Goal: Task Accomplishment & Management: Use online tool/utility

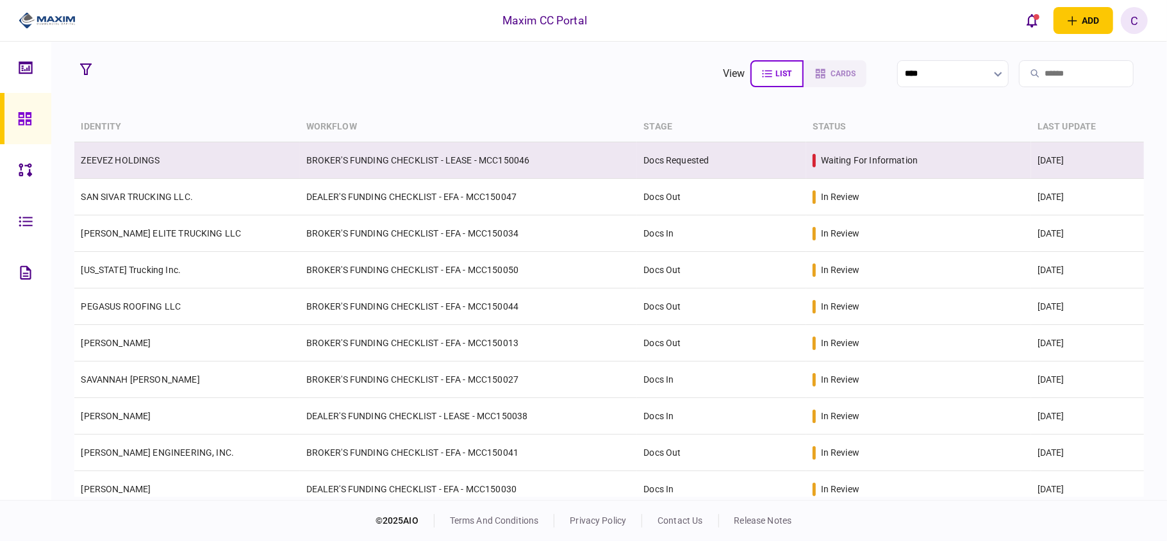
click at [119, 164] on link "ZEEVEZ HOLDINGS" at bounding box center [120, 160] width 79 height 10
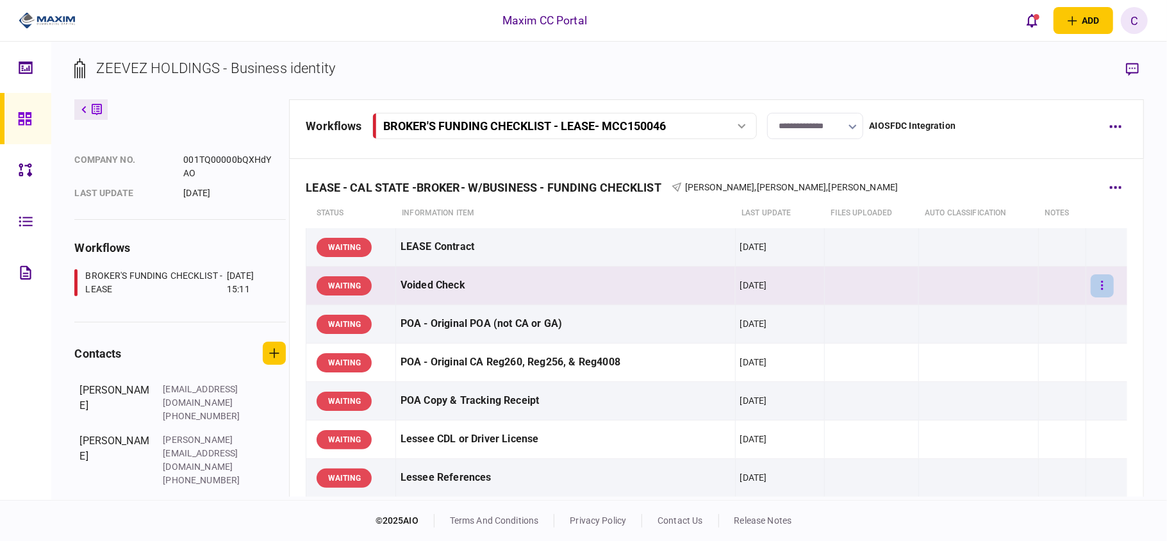
click at [1090, 284] on button "button" at bounding box center [1101, 285] width 23 height 23
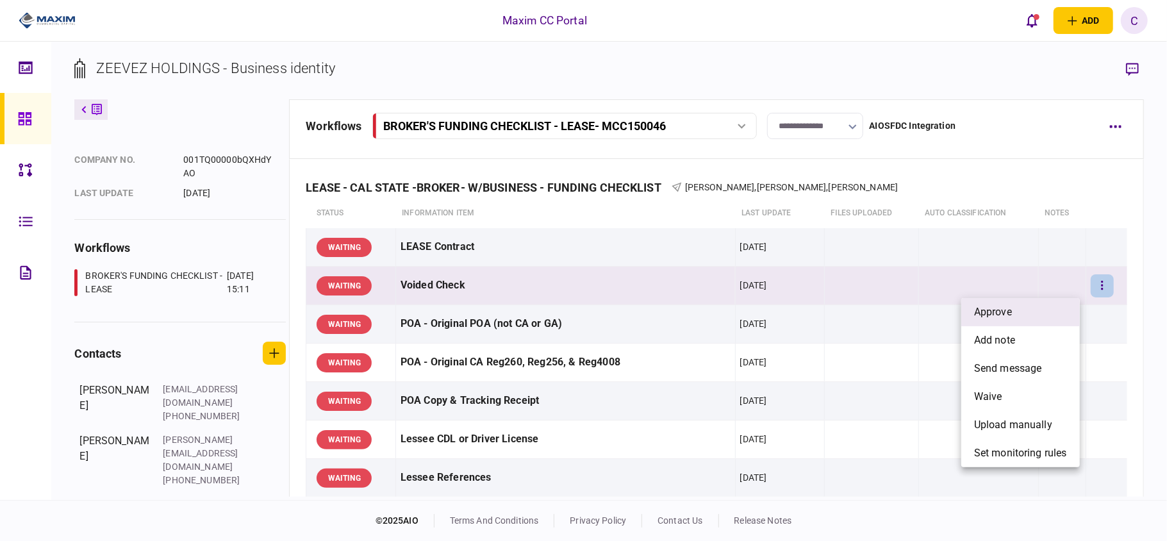
click at [1035, 306] on li "approve" at bounding box center [1020, 312] width 119 height 28
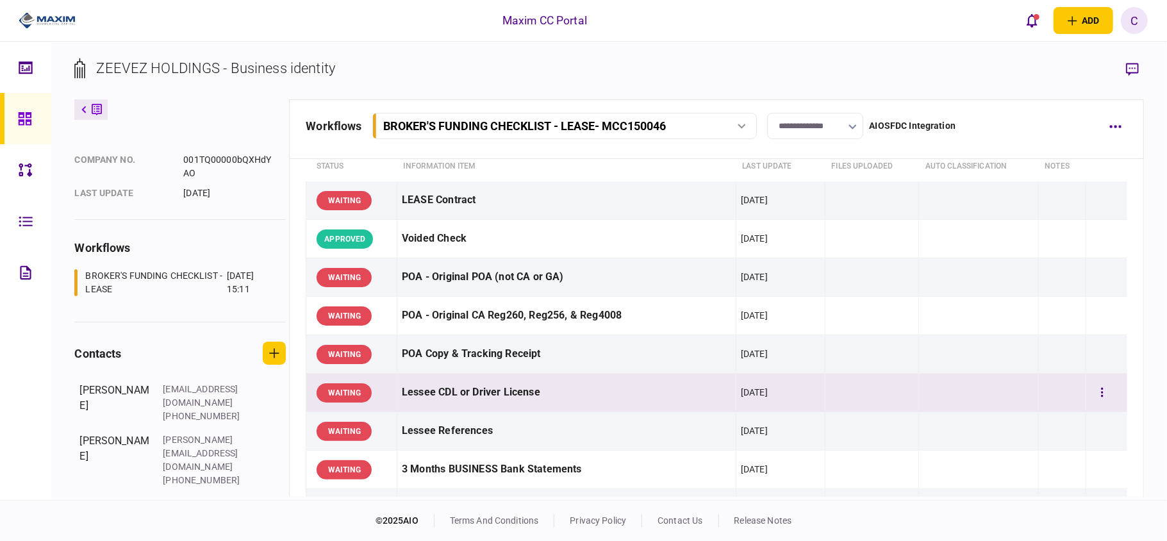
scroll to position [85, 0]
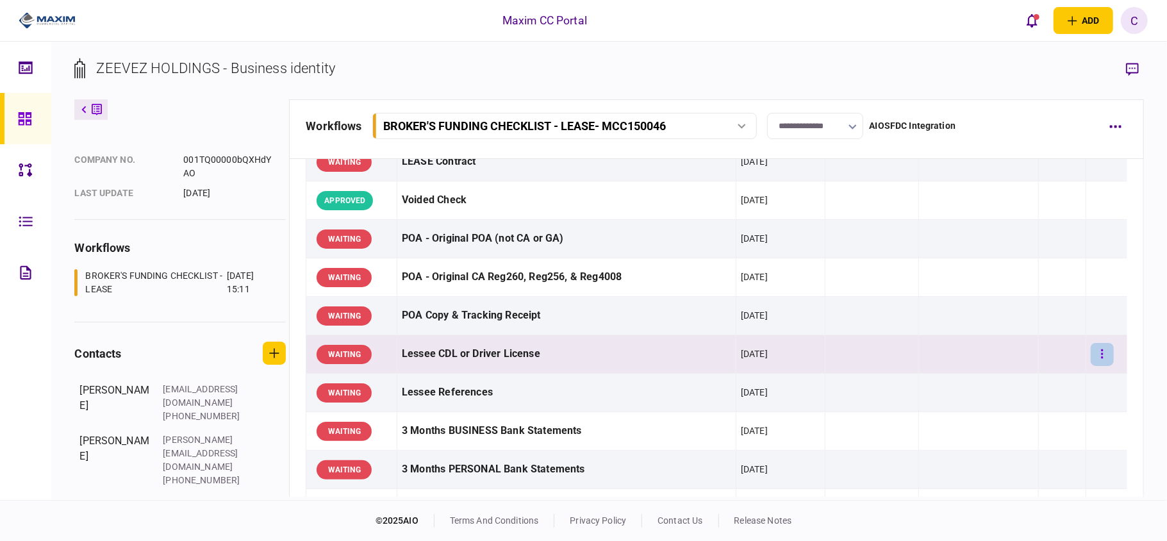
click at [1093, 356] on button "button" at bounding box center [1101, 354] width 23 height 23
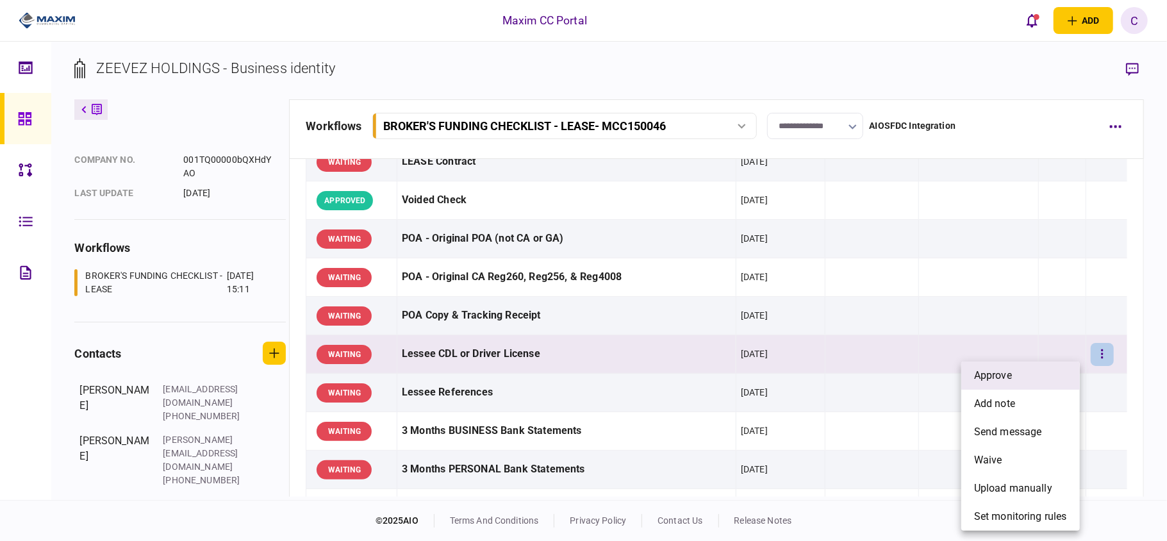
click at [1033, 375] on li "approve" at bounding box center [1020, 375] width 119 height 28
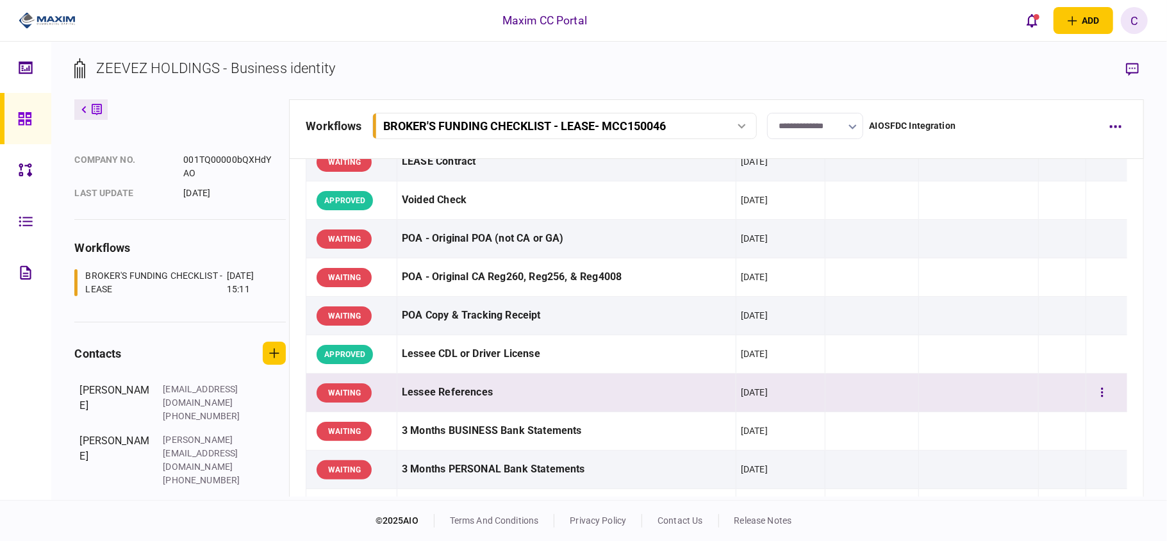
scroll to position [170, 0]
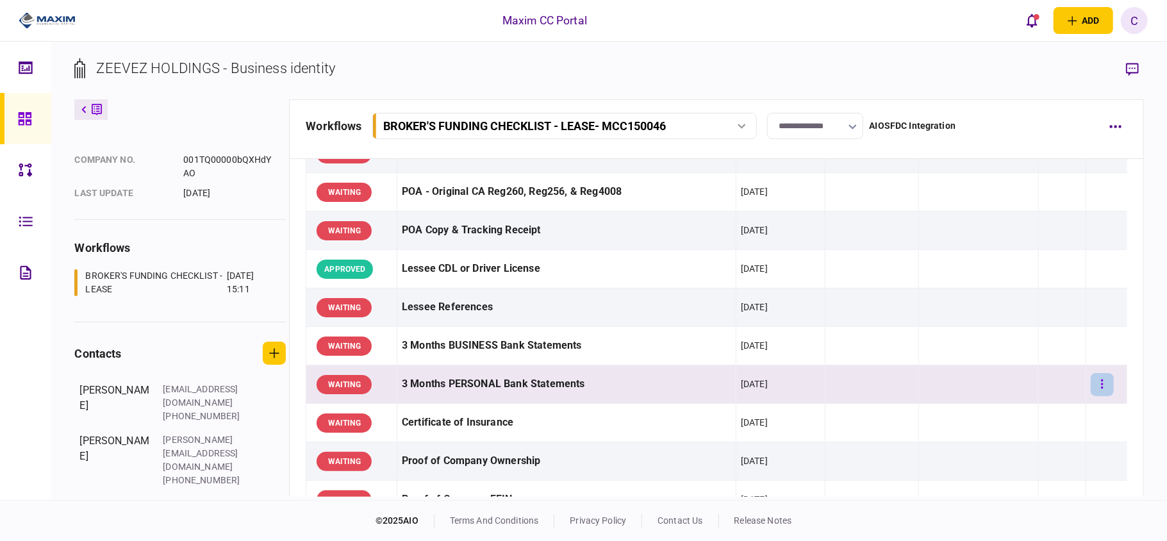
click at [1094, 382] on button "button" at bounding box center [1101, 384] width 23 height 23
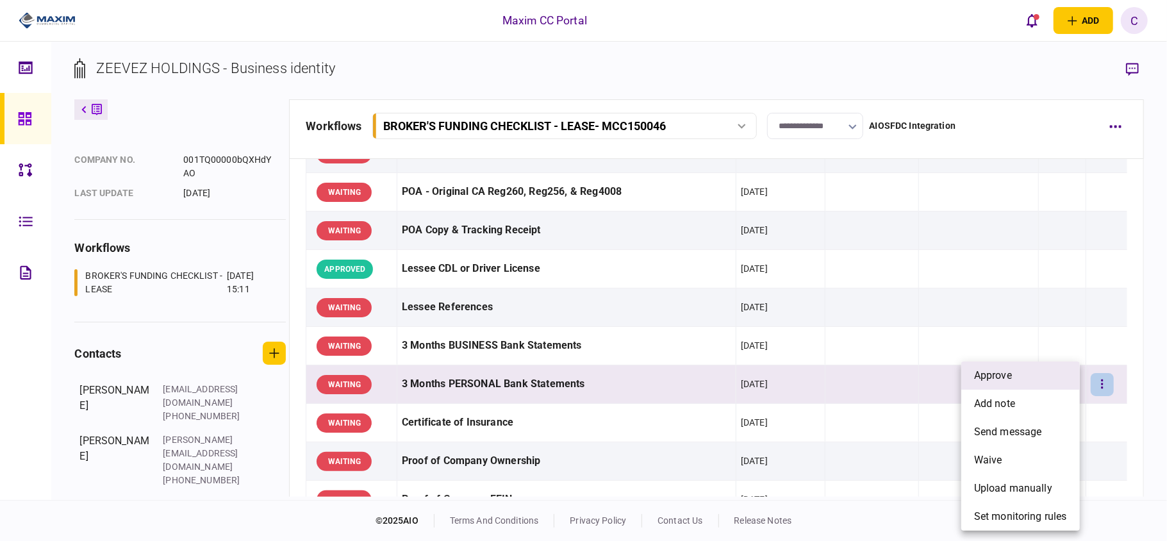
click at [1000, 379] on span "approve" at bounding box center [993, 375] width 38 height 15
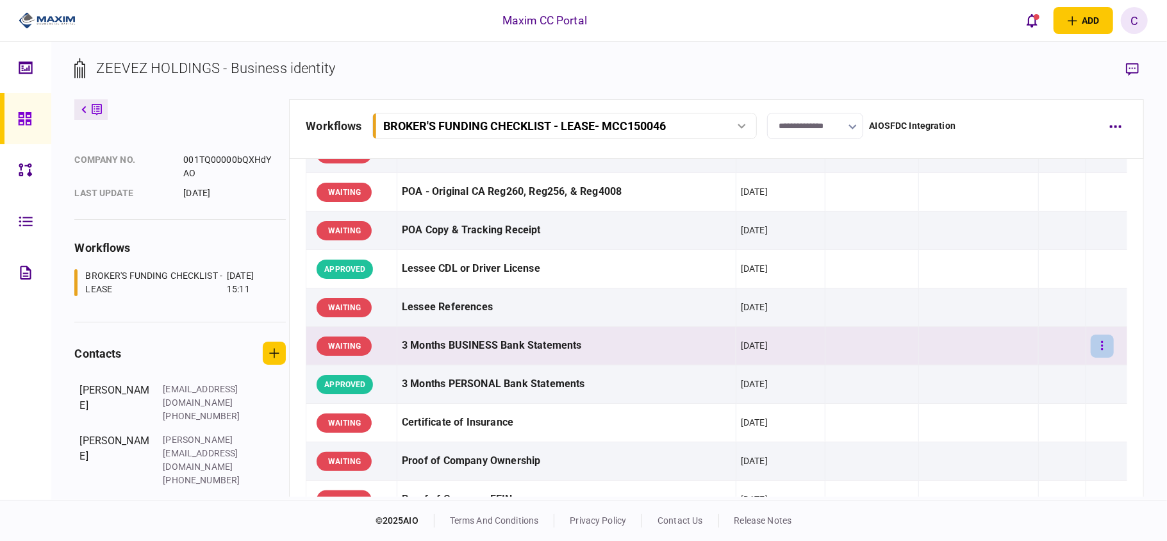
click at [1101, 349] on icon "button" at bounding box center [1102, 346] width 3 height 12
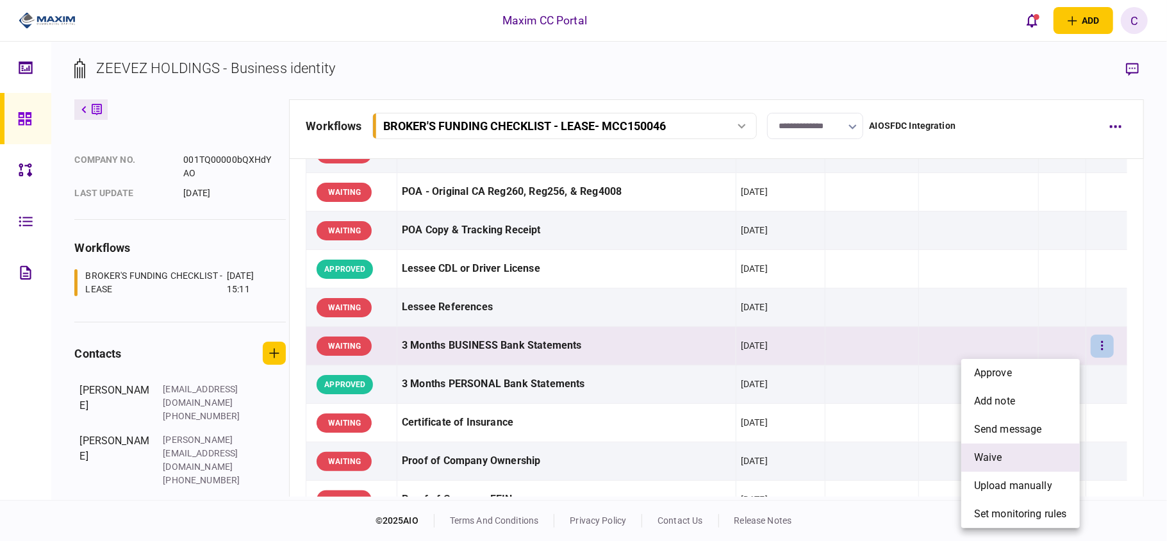
click at [997, 455] on span "waive" at bounding box center [988, 457] width 28 height 15
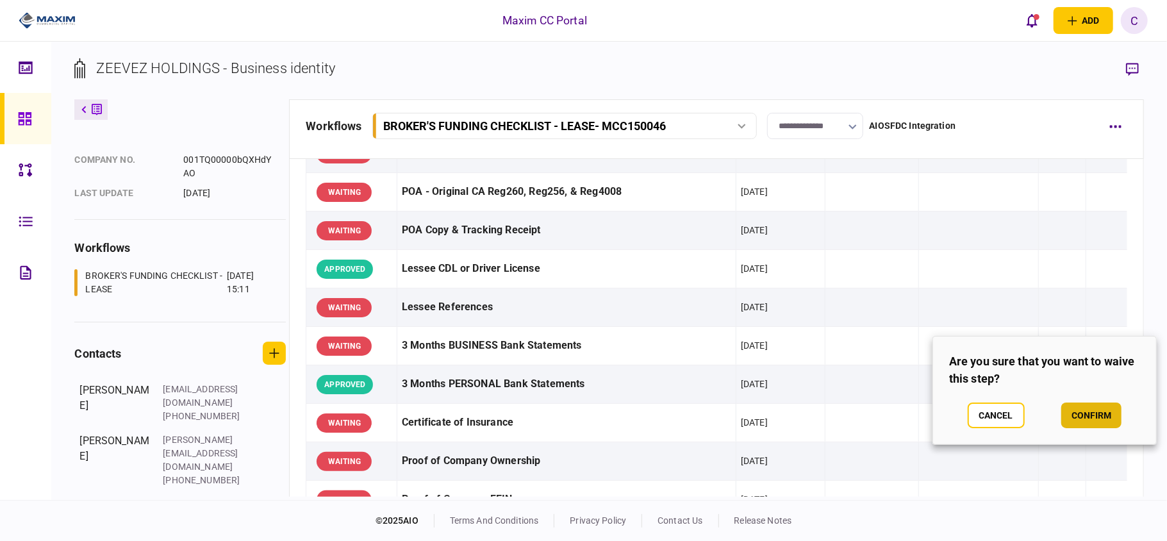
click at [1095, 415] on button "confirm" at bounding box center [1091, 415] width 60 height 26
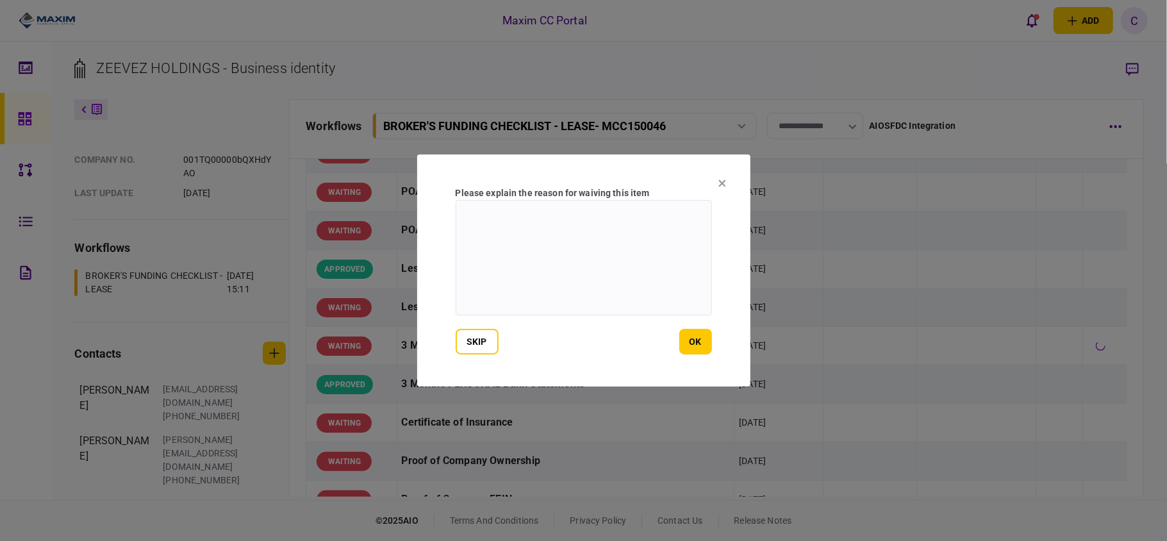
click at [507, 214] on textarea at bounding box center [583, 257] width 256 height 115
type textarea "**********"
click at [698, 331] on button "ok" at bounding box center [695, 342] width 33 height 26
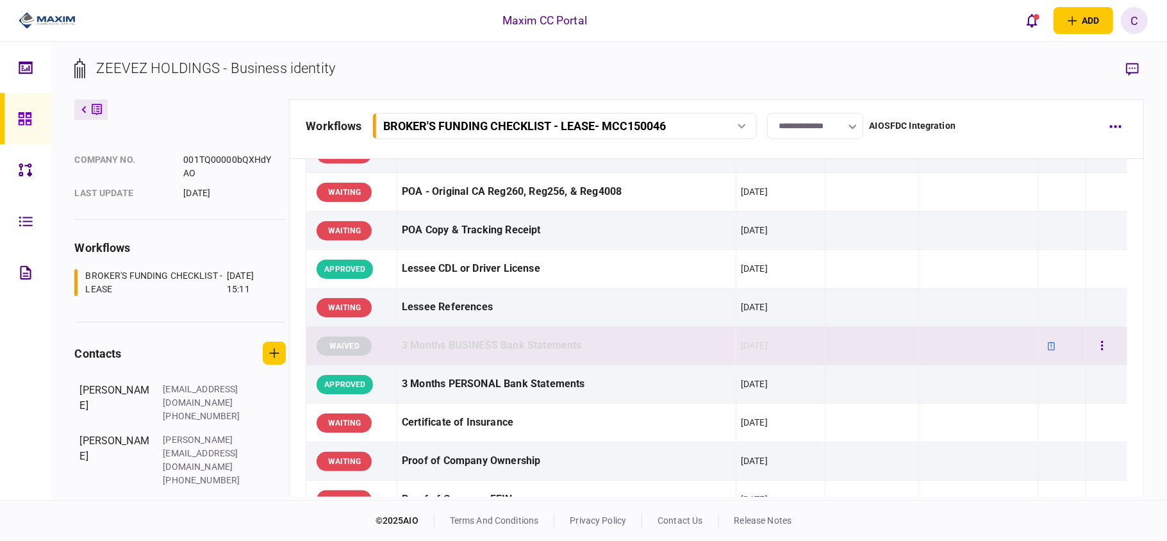
scroll to position [256, 0]
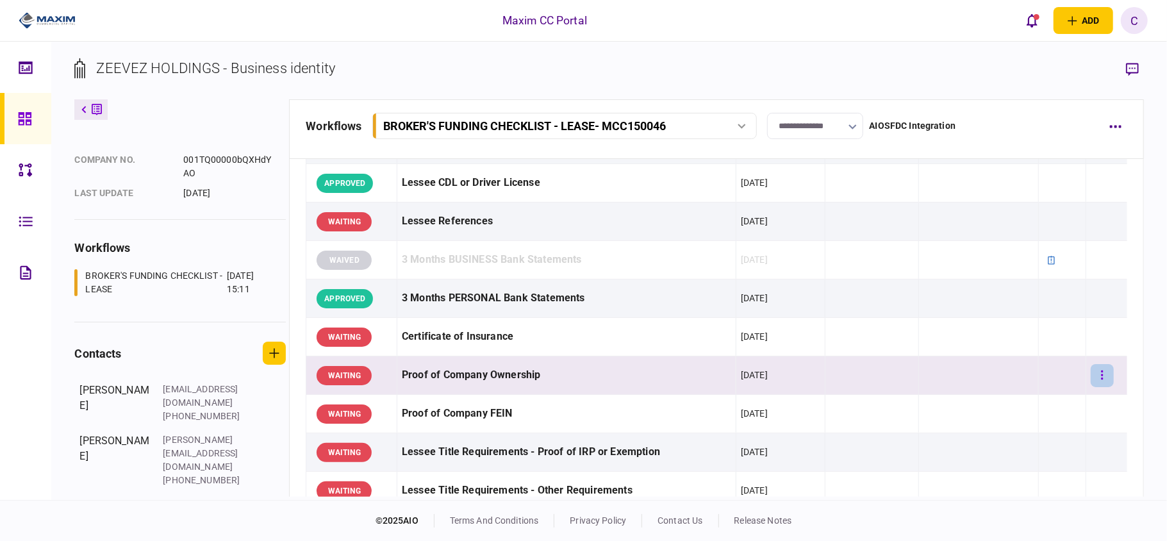
click at [1090, 372] on button "button" at bounding box center [1101, 375] width 23 height 23
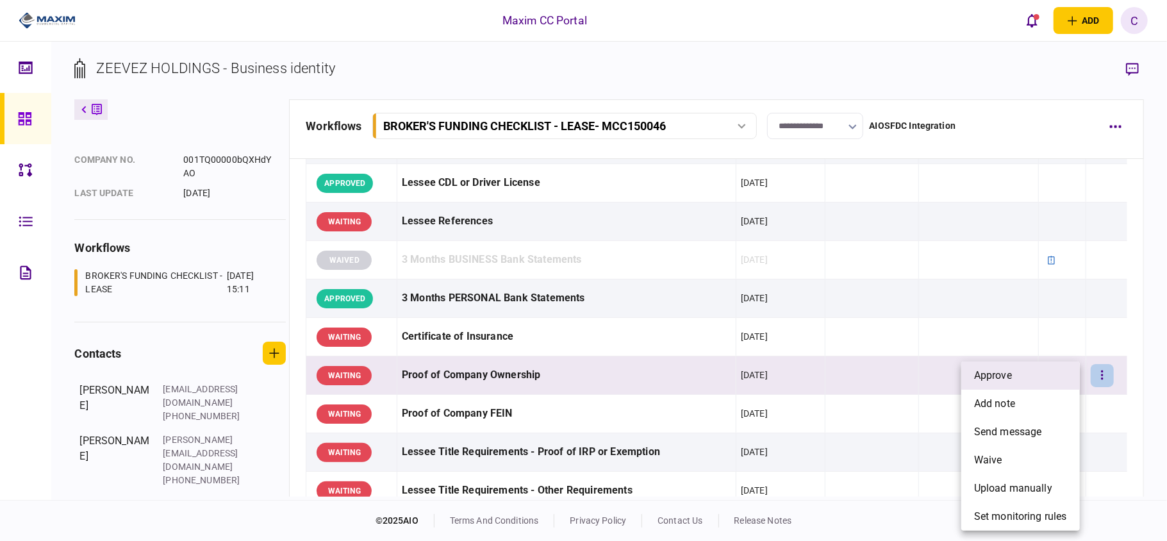
click at [1006, 375] on span "approve" at bounding box center [993, 375] width 38 height 15
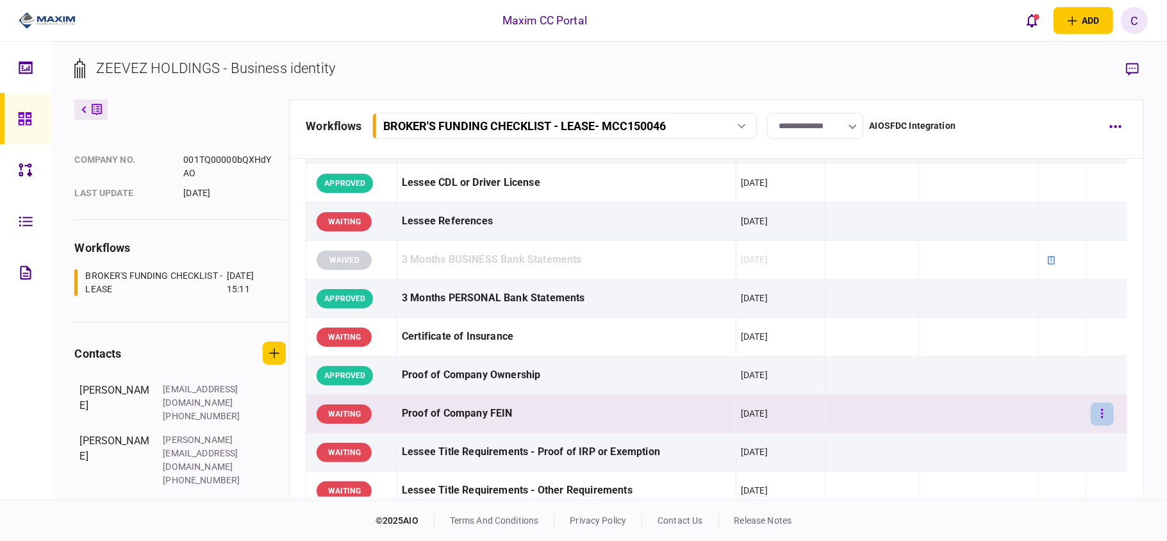
click at [1090, 416] on button "button" at bounding box center [1101, 413] width 23 height 23
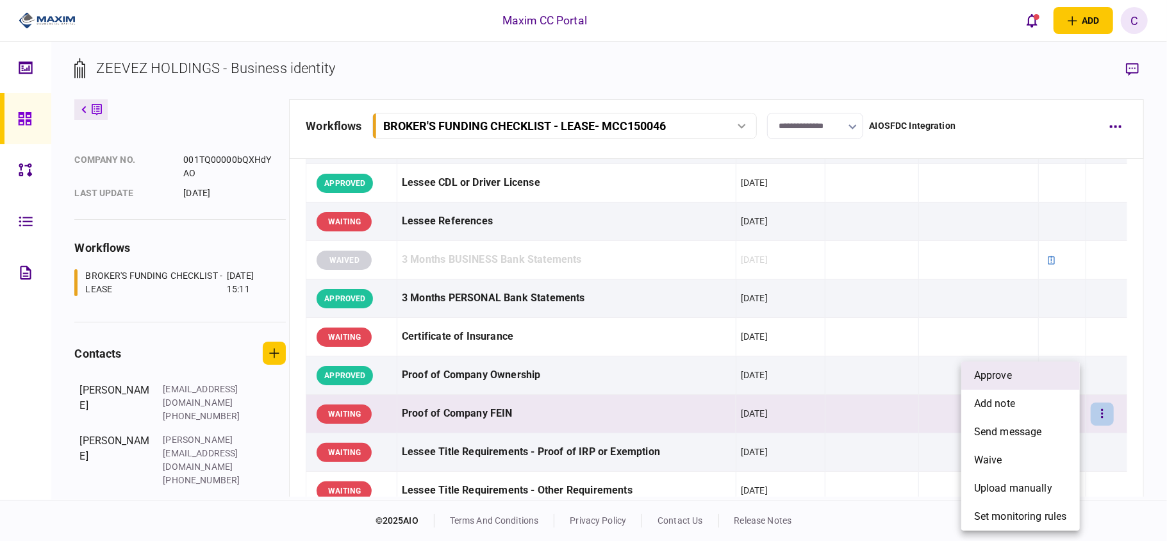
click at [995, 375] on span "approve" at bounding box center [993, 375] width 38 height 15
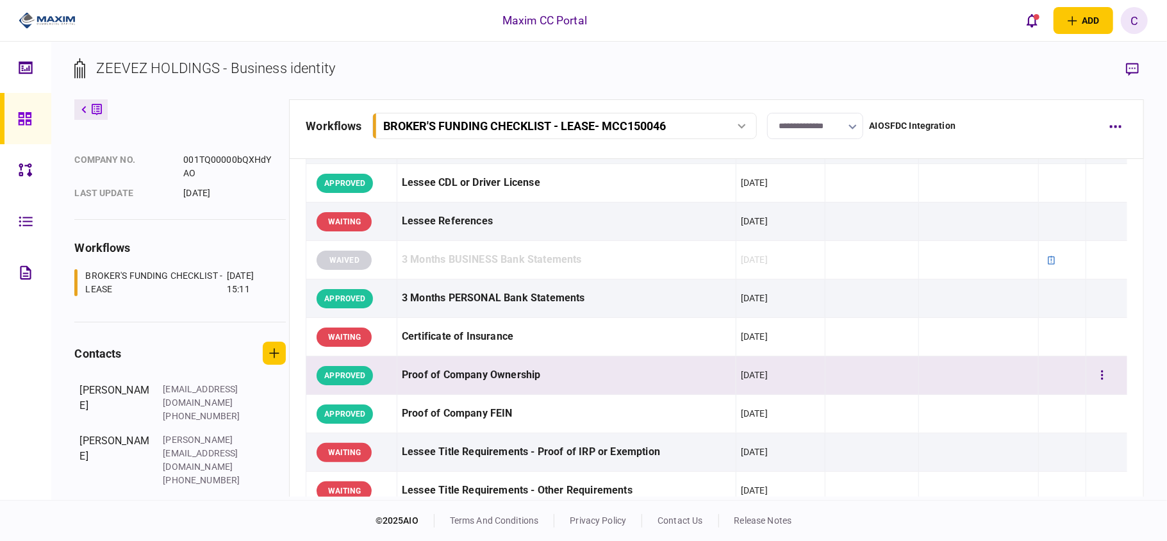
scroll to position [341, 0]
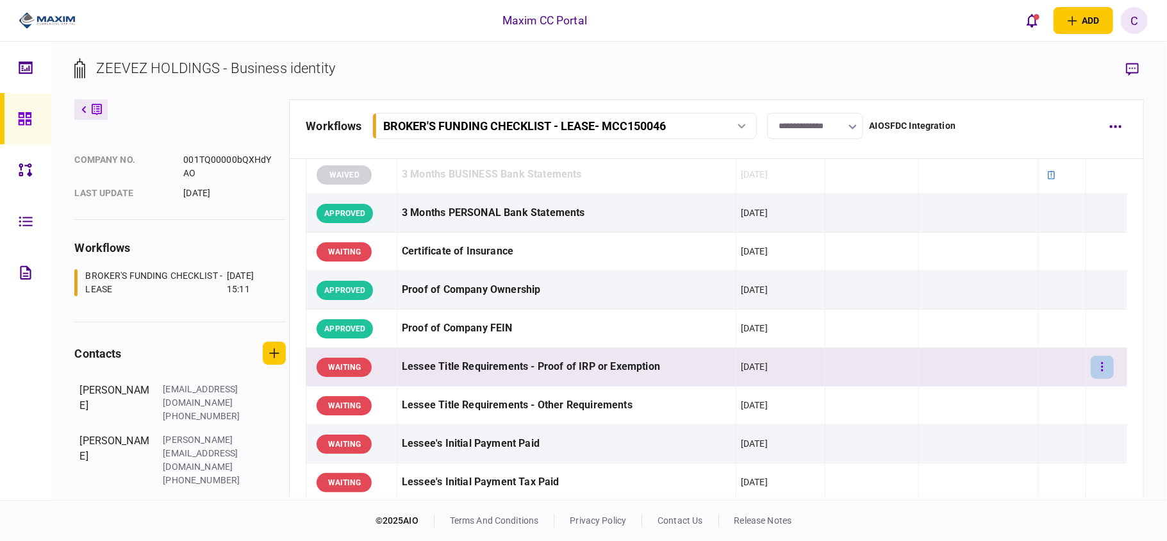
click at [1095, 366] on button "button" at bounding box center [1101, 367] width 23 height 23
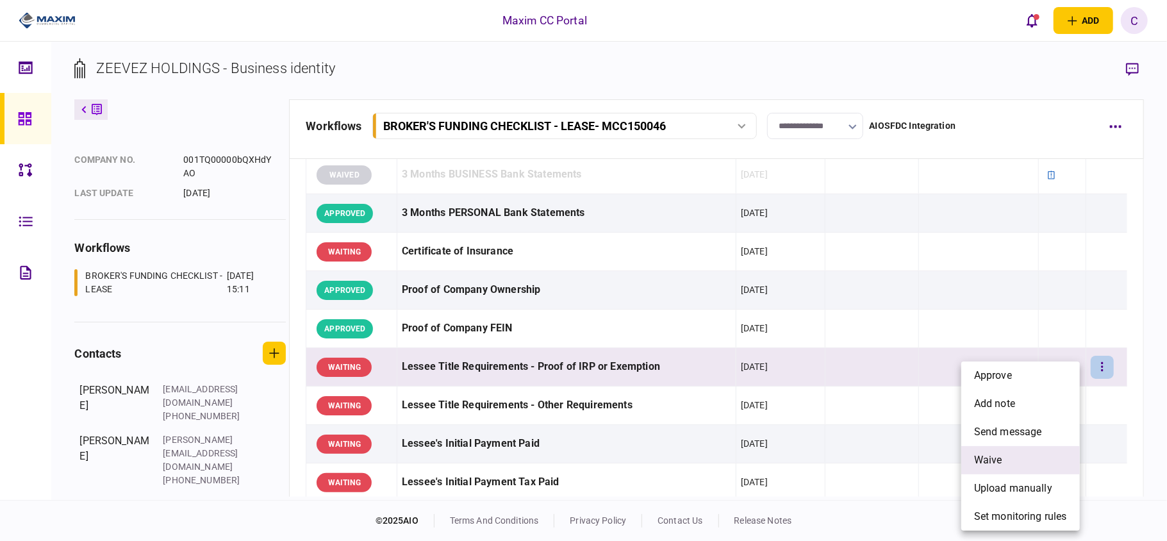
click at [1004, 456] on li "waive" at bounding box center [1020, 460] width 119 height 28
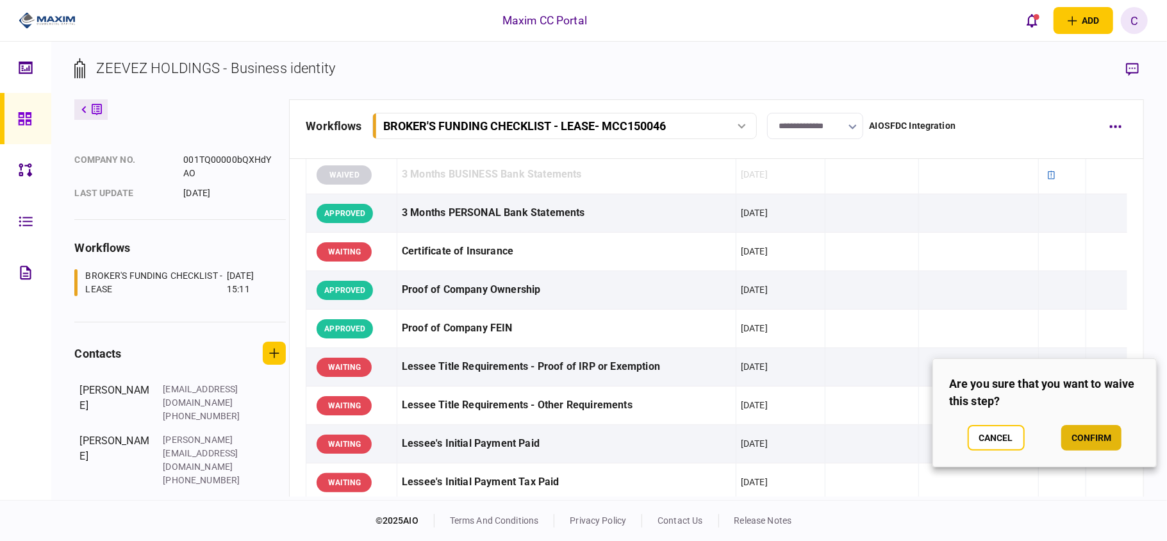
click at [1092, 431] on button "confirm" at bounding box center [1091, 438] width 60 height 26
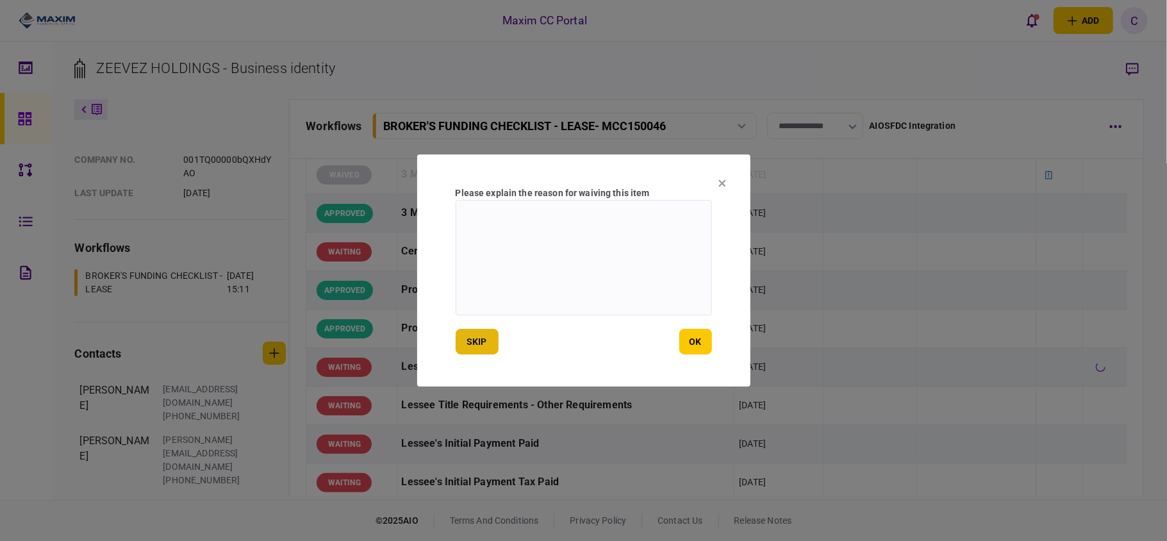
click at [482, 345] on button "skip" at bounding box center [476, 342] width 43 height 26
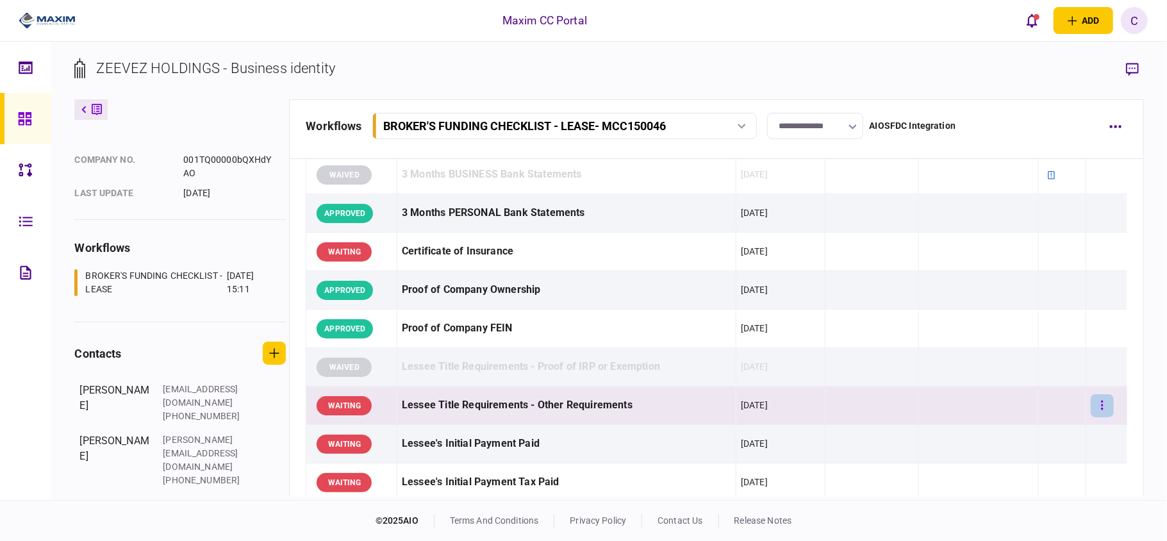
click at [1092, 415] on button "button" at bounding box center [1101, 405] width 23 height 23
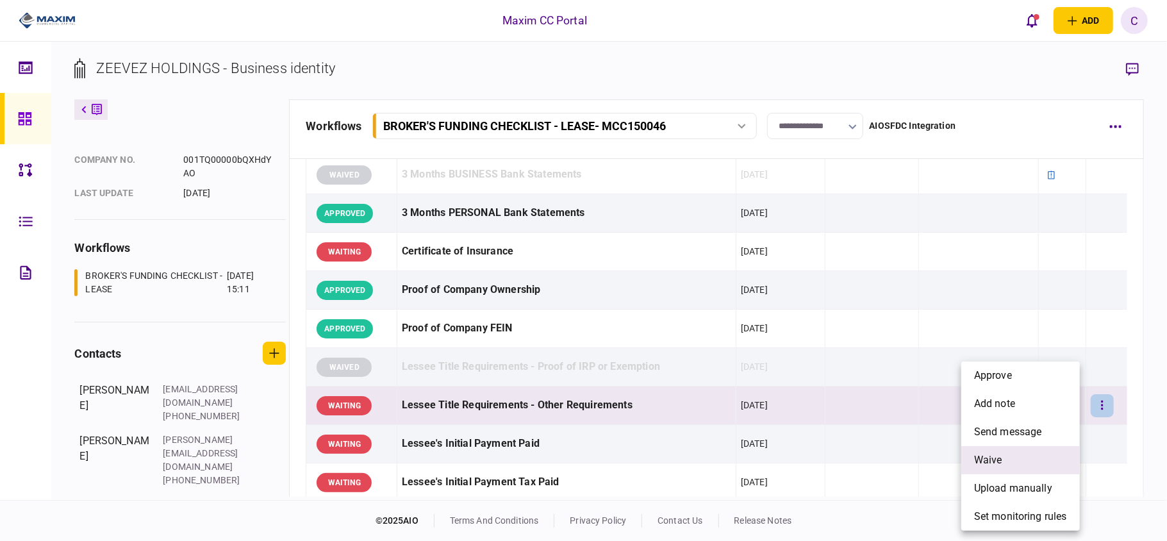
click at [996, 459] on span "waive" at bounding box center [988, 459] width 28 height 15
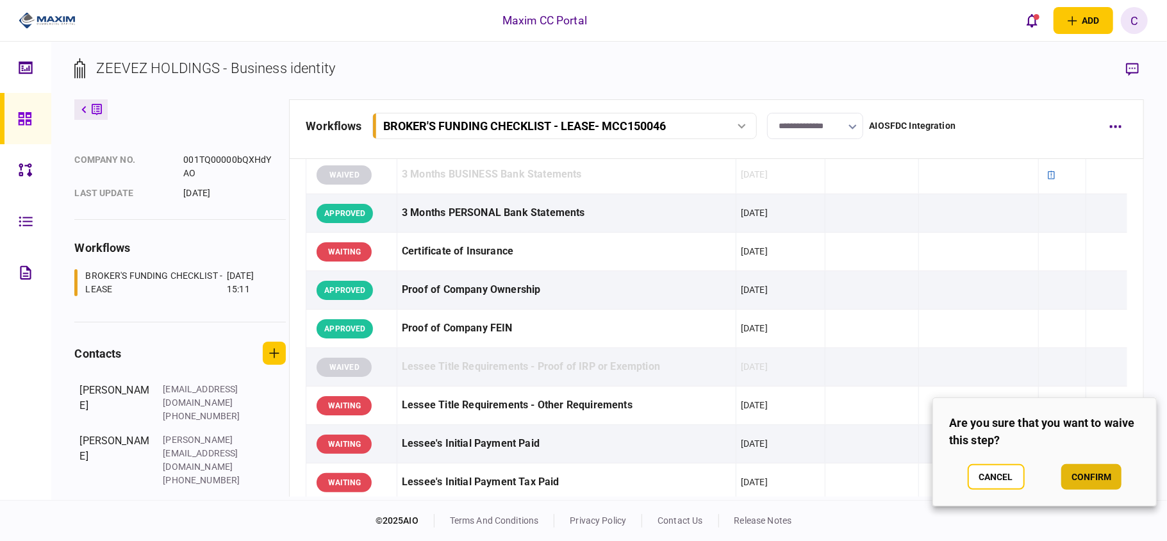
click at [1087, 478] on button "confirm" at bounding box center [1091, 477] width 60 height 26
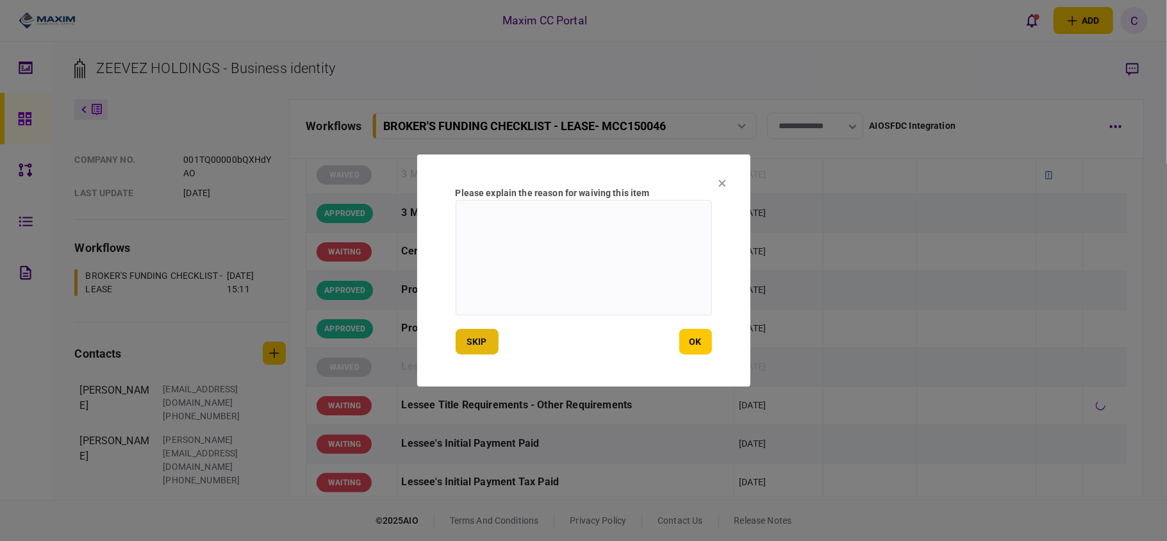
click at [482, 341] on button "skip" at bounding box center [476, 342] width 43 height 26
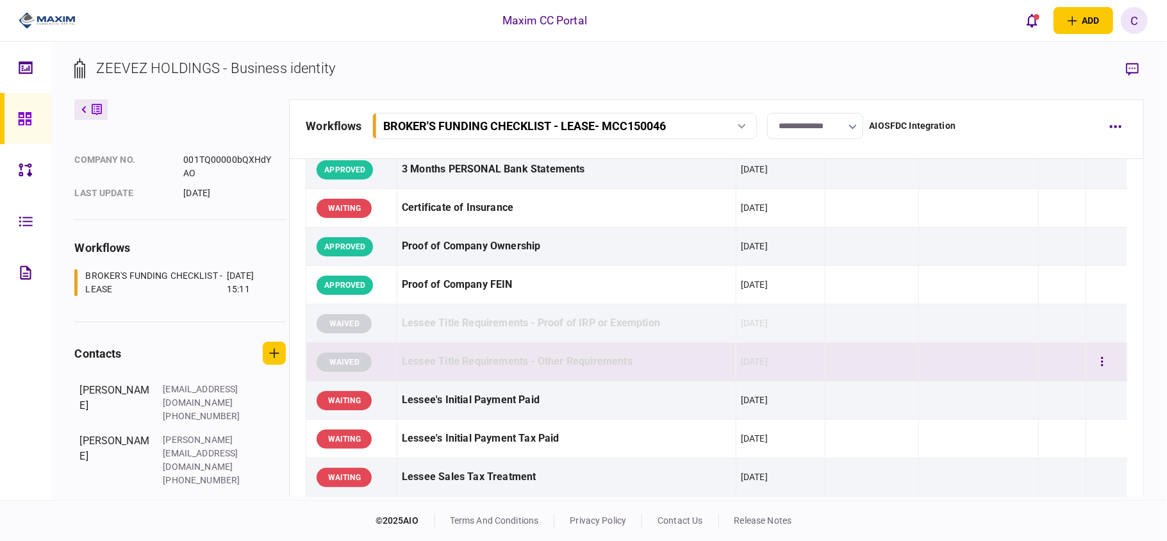
scroll to position [427, 0]
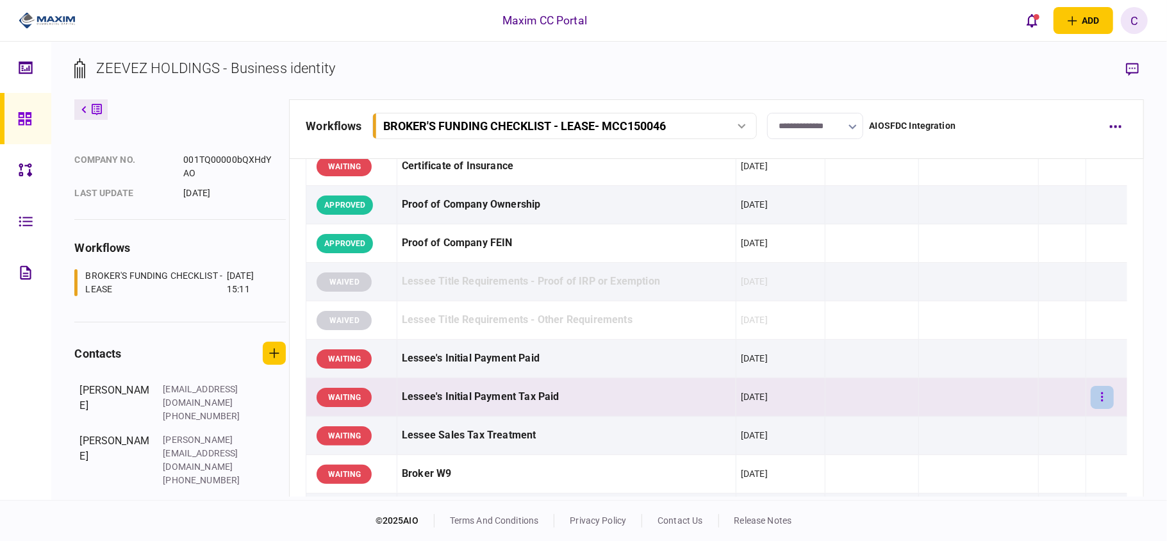
click at [1090, 389] on button "button" at bounding box center [1101, 397] width 23 height 23
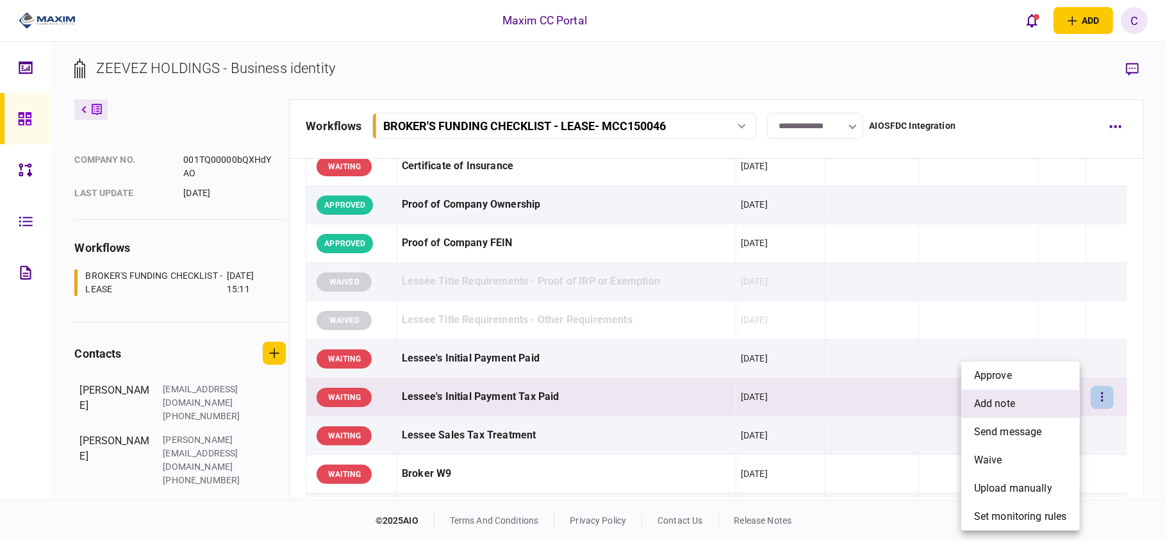
click at [1013, 400] on span "add note" at bounding box center [994, 403] width 41 height 15
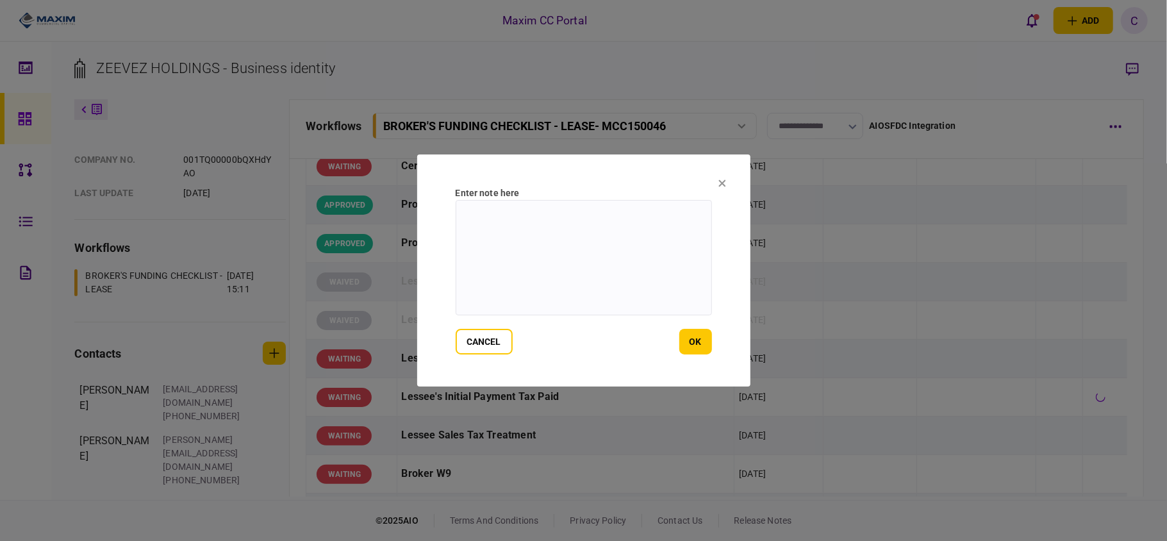
click at [578, 224] on textarea at bounding box center [583, 257] width 256 height 115
paste textarea "*********"
drag, startPoint x: 669, startPoint y: 216, endPoint x: 410, endPoint y: 221, distance: 259.5
click at [410, 221] on div "**********" at bounding box center [583, 270] width 1167 height 541
type textarea "**********"
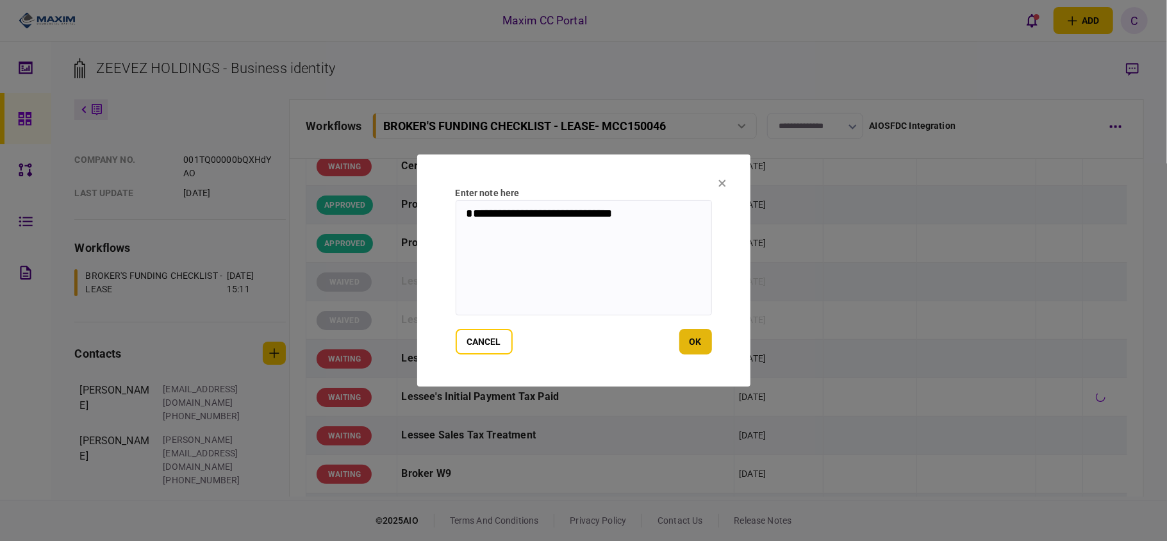
click at [705, 332] on button "ok" at bounding box center [695, 342] width 33 height 26
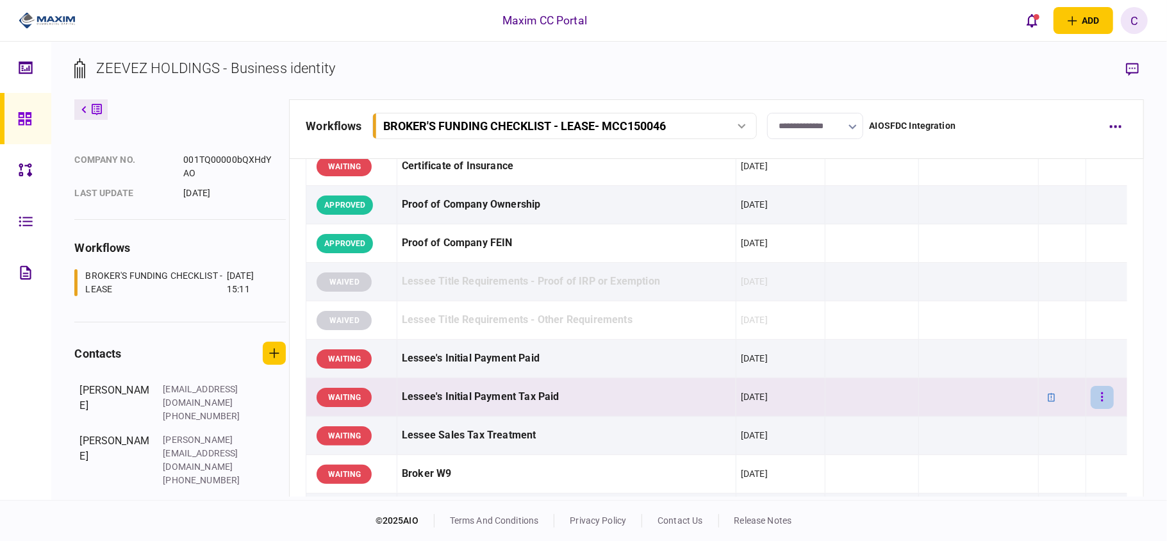
click at [1101, 401] on icon "button" at bounding box center [1102, 397] width 3 height 12
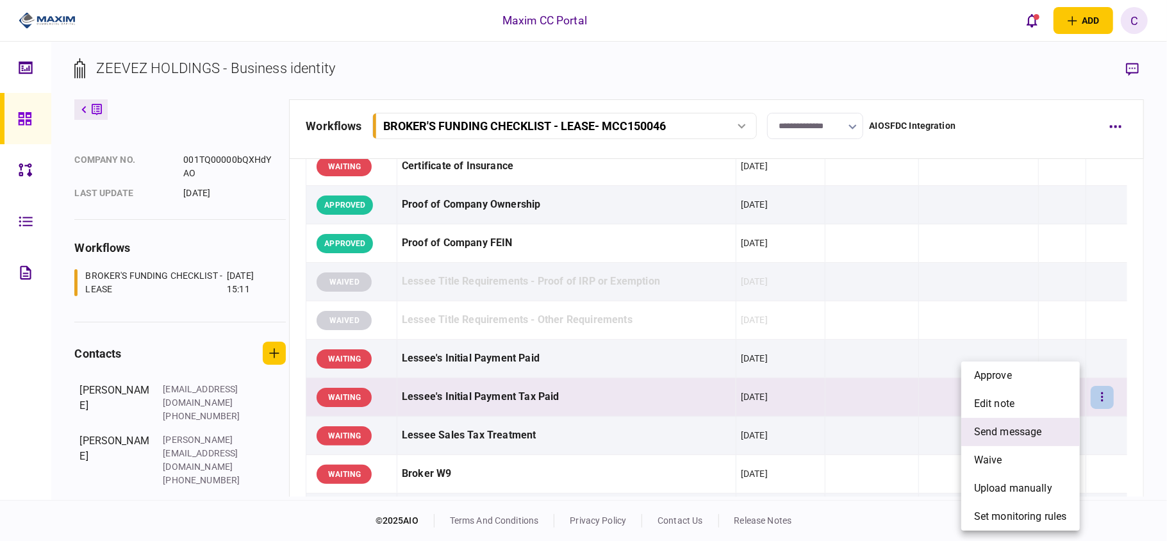
click at [1023, 432] on span "send message" at bounding box center [1008, 431] width 68 height 15
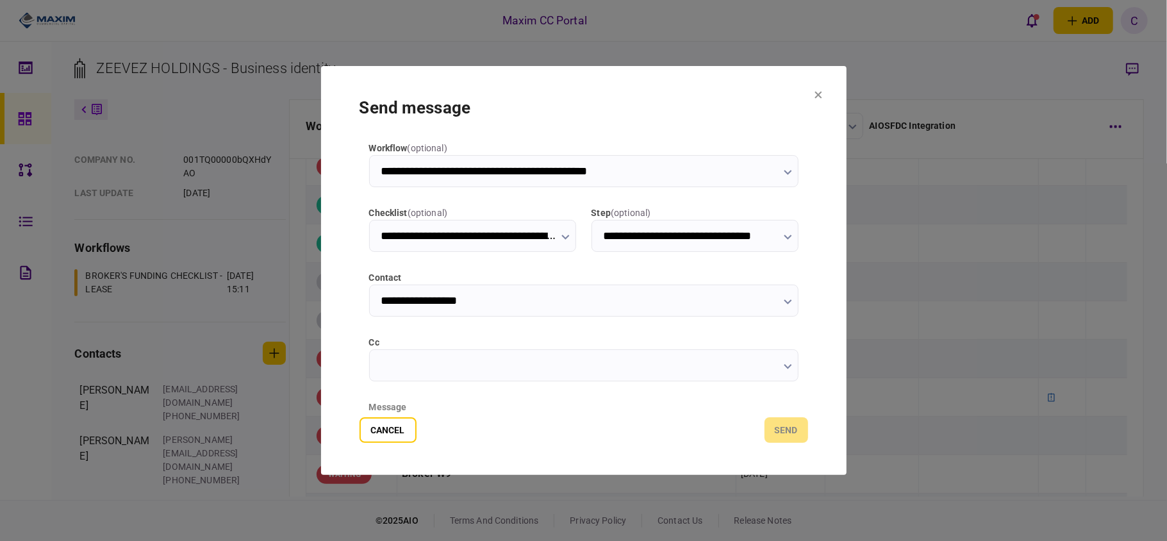
scroll to position [161, 0]
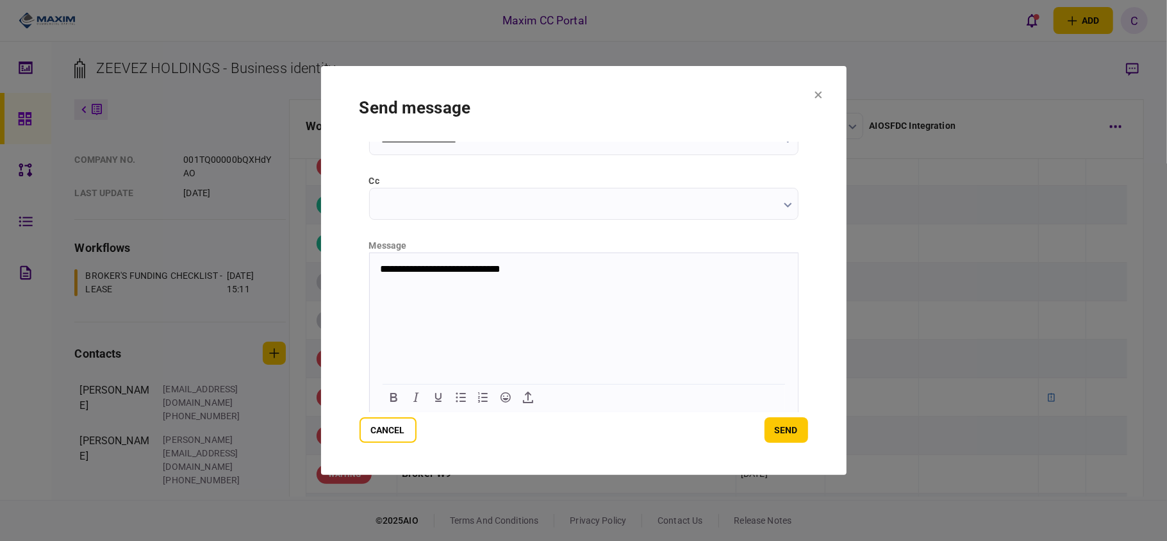
drag, startPoint x: 559, startPoint y: 258, endPoint x: 344, endPoint y: 251, distance: 215.3
click at [369, 252] on html "**********" at bounding box center [583, 268] width 428 height 33
click at [543, 278] on html "**********" at bounding box center [583, 268] width 428 height 33
drag, startPoint x: 559, startPoint y: 270, endPoint x: 380, endPoint y: 266, distance: 179.4
click at [380, 266] on p "**********" at bounding box center [581, 269] width 405 height 12
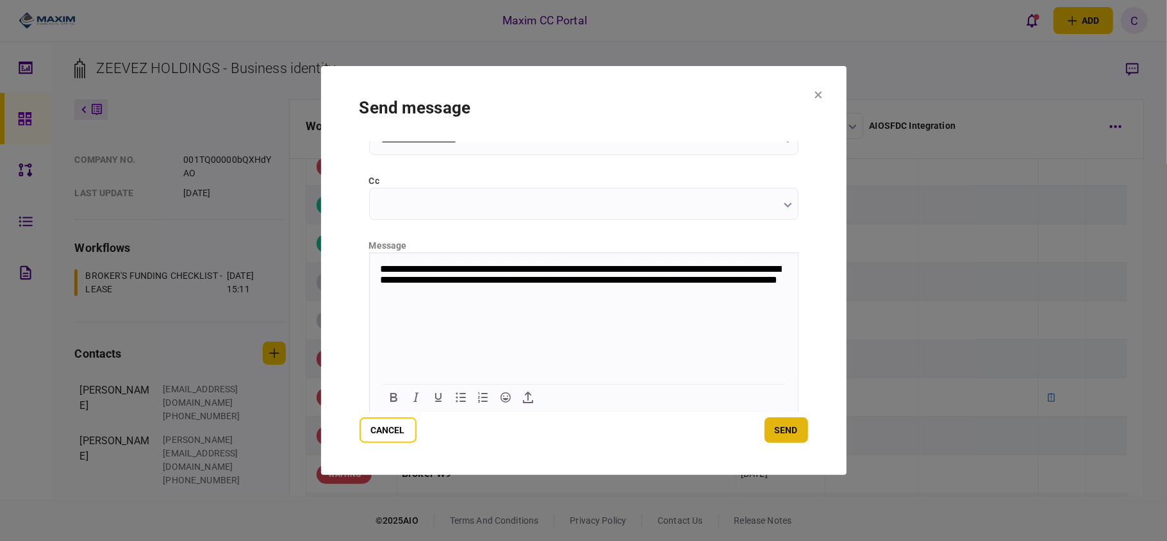
click at [783, 426] on button "send" at bounding box center [786, 430] width 44 height 26
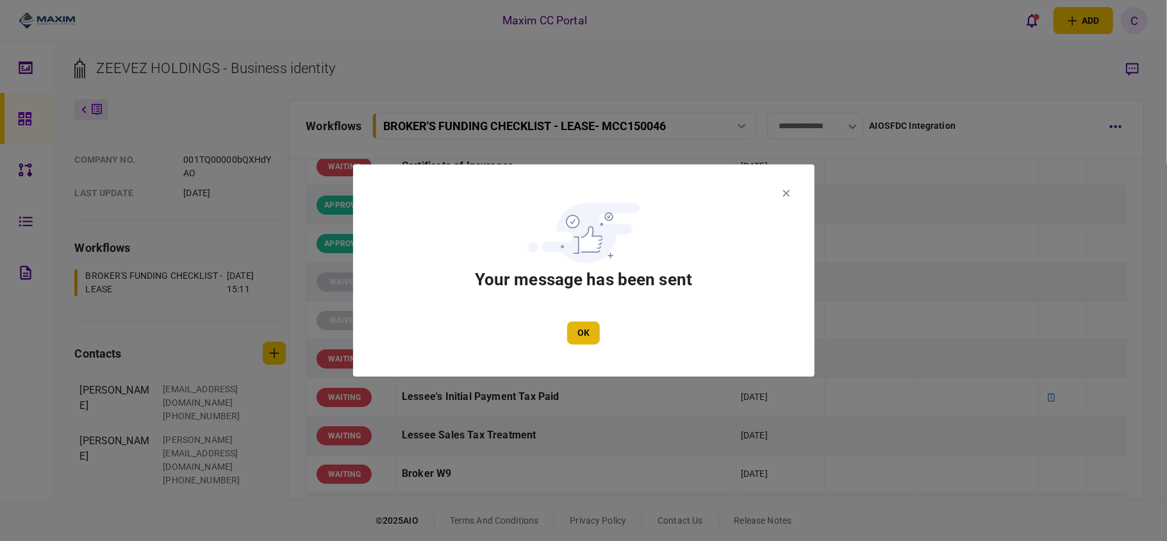
click at [575, 325] on button "OK" at bounding box center [583, 333] width 33 height 23
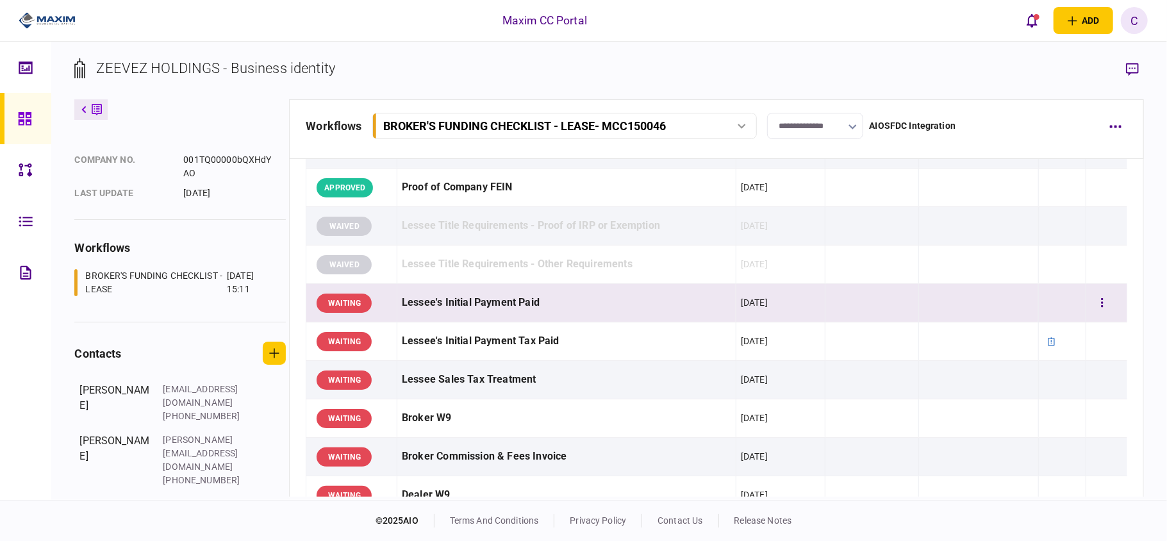
scroll to position [512, 0]
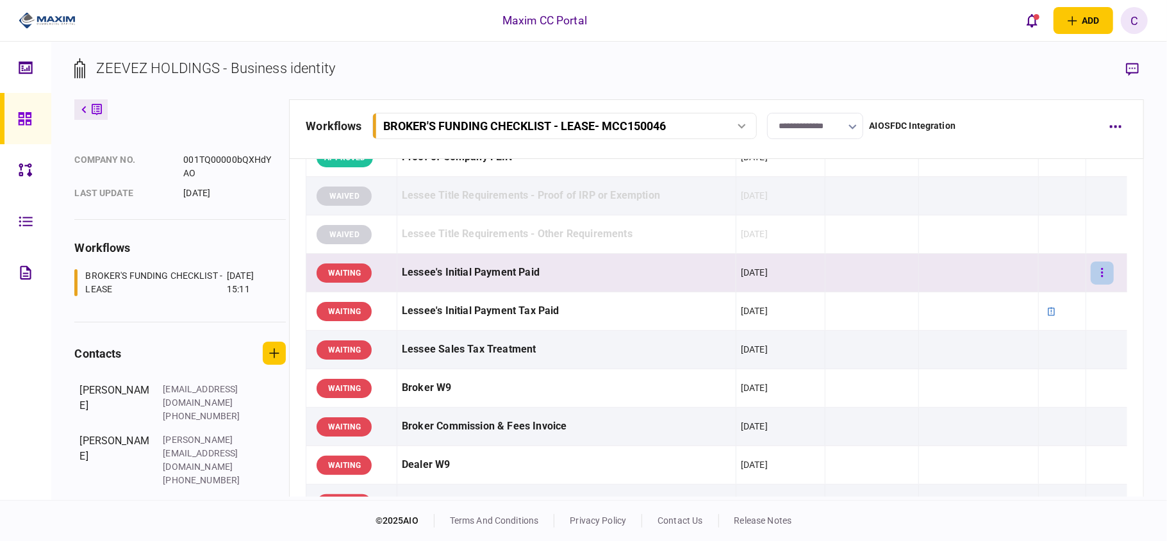
click at [1101, 277] on icon "button" at bounding box center [1102, 272] width 3 height 12
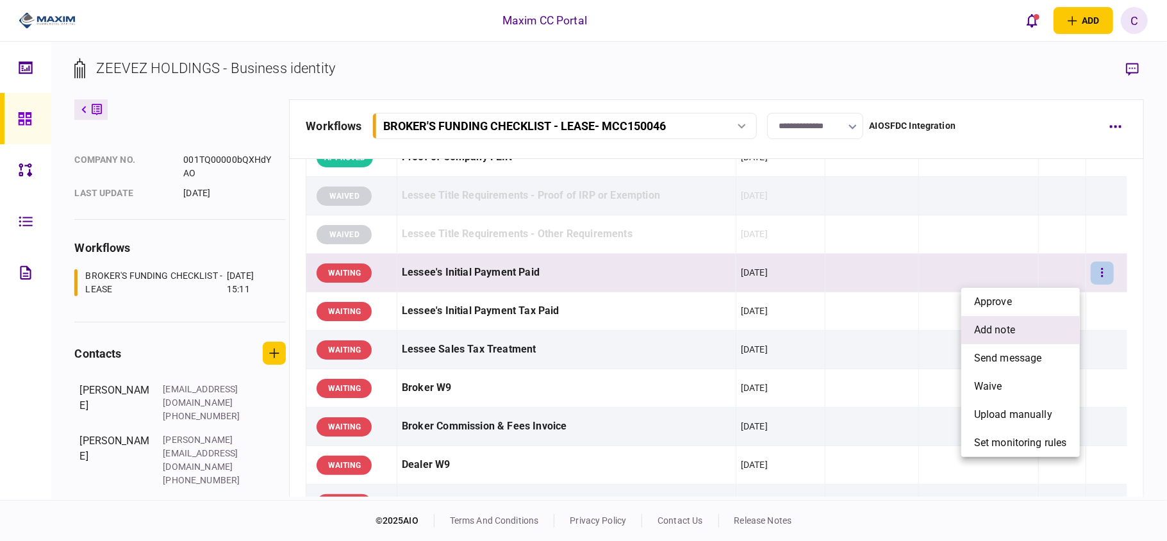
click at [1003, 324] on span "add note" at bounding box center [994, 329] width 41 height 15
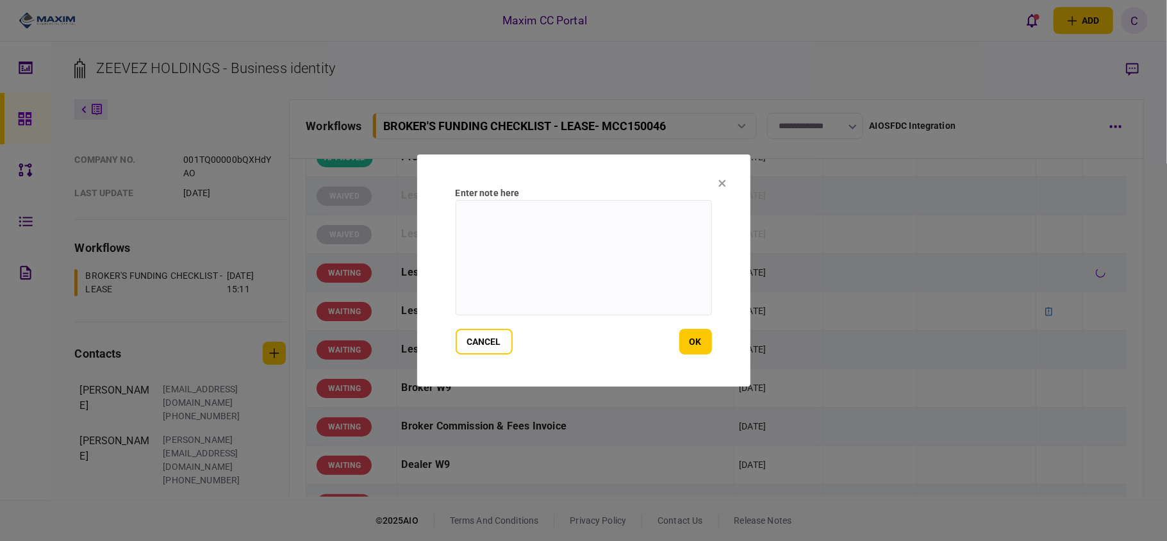
click at [592, 213] on textarea at bounding box center [583, 257] width 256 height 115
paste textarea "**********"
type textarea "**********"
click at [689, 345] on button "ok" at bounding box center [695, 342] width 33 height 26
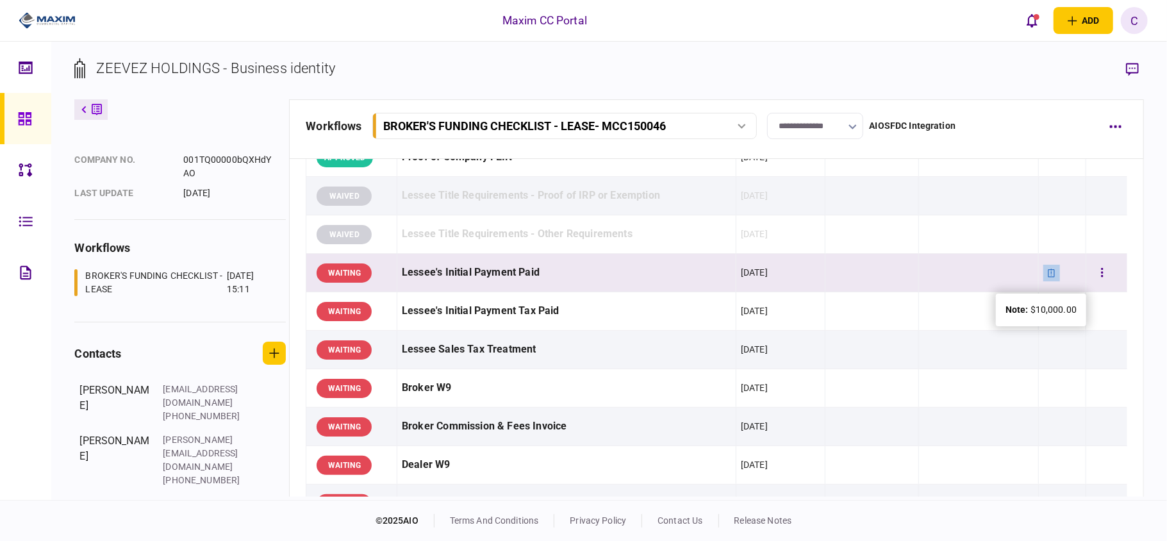
click at [1047, 275] on icon at bounding box center [1050, 272] width 7 height 8
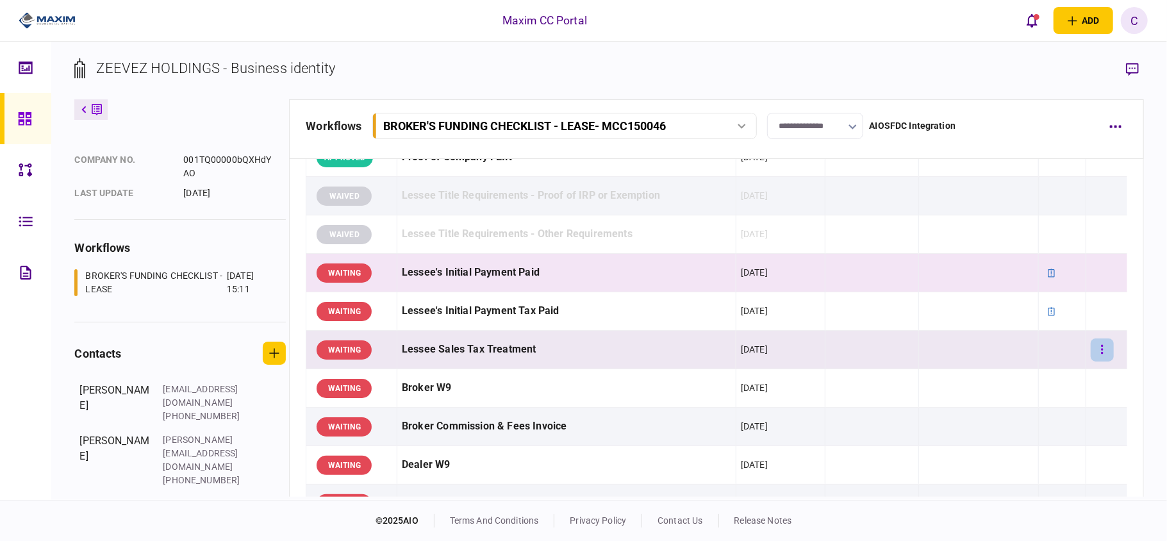
click at [1097, 354] on button "button" at bounding box center [1101, 349] width 23 height 23
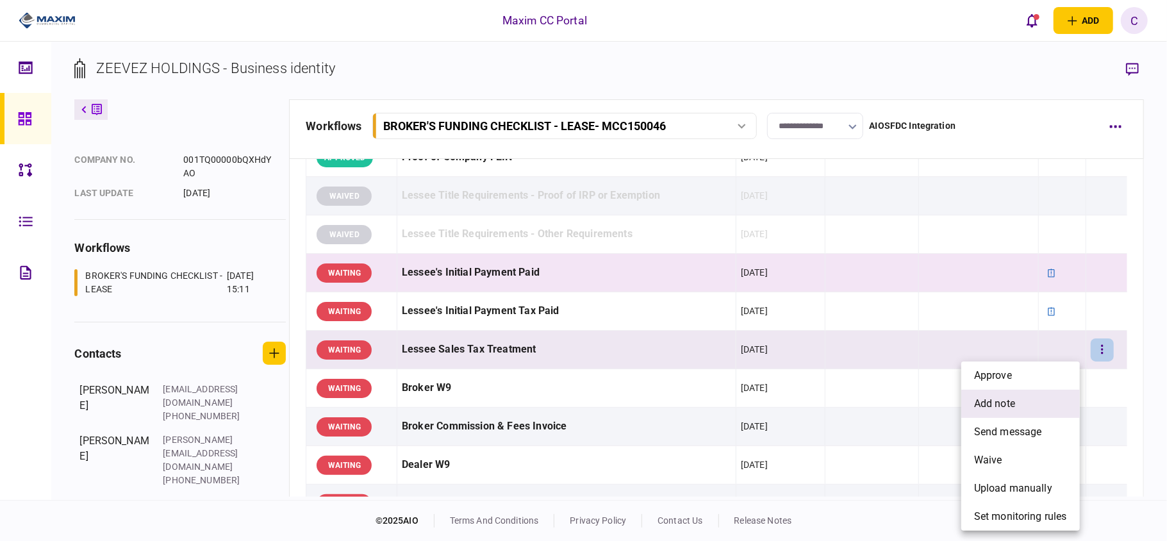
click at [998, 407] on span "add note" at bounding box center [994, 403] width 41 height 15
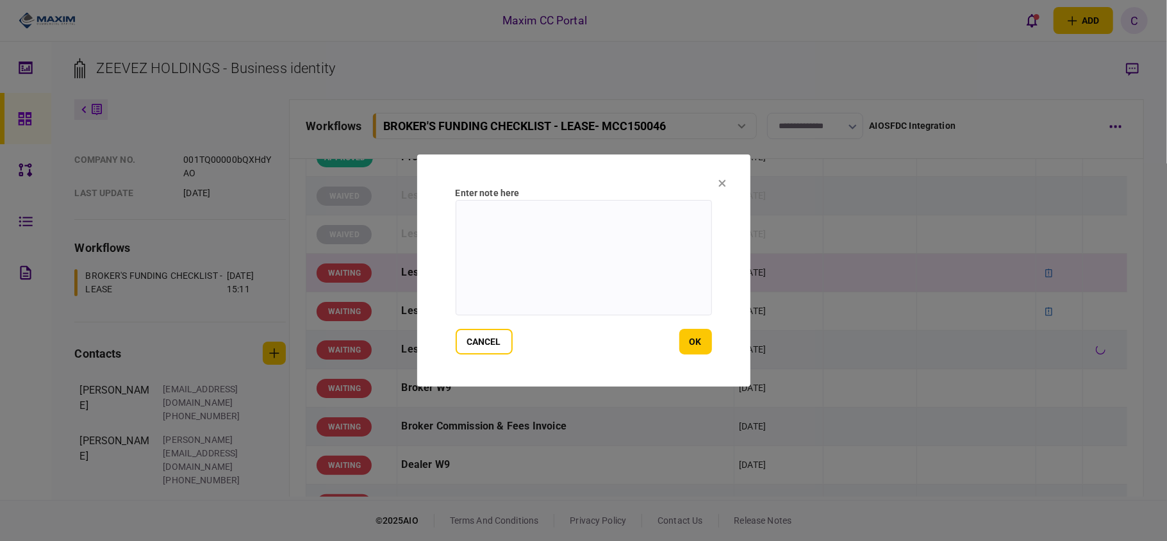
click at [597, 213] on textarea at bounding box center [583, 257] width 256 height 115
type textarea "**********"
click at [685, 338] on button "ok" at bounding box center [695, 342] width 33 height 26
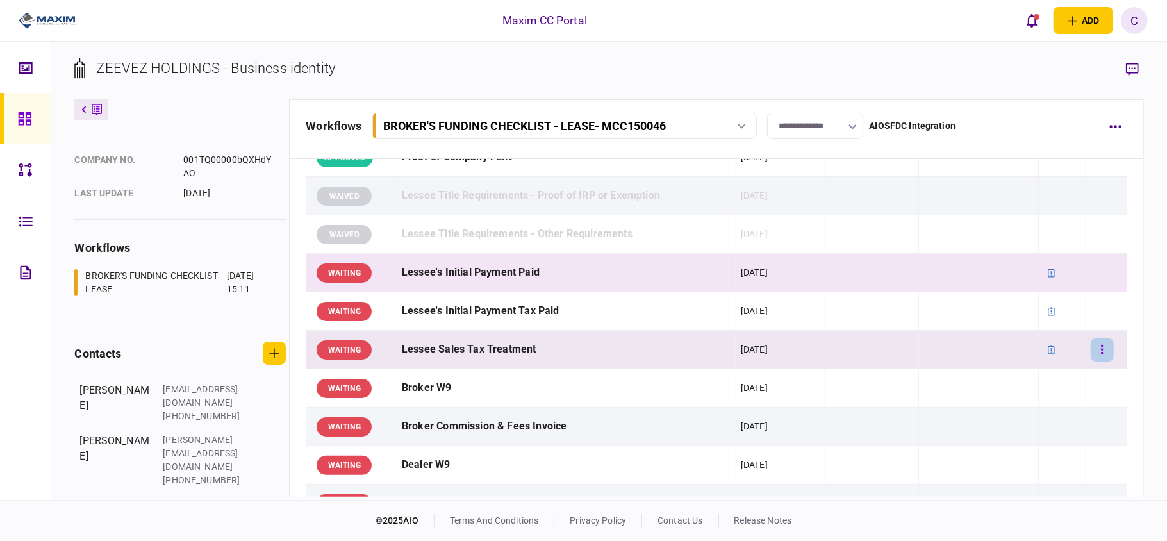
click at [1098, 347] on button "button" at bounding box center [1101, 349] width 23 height 23
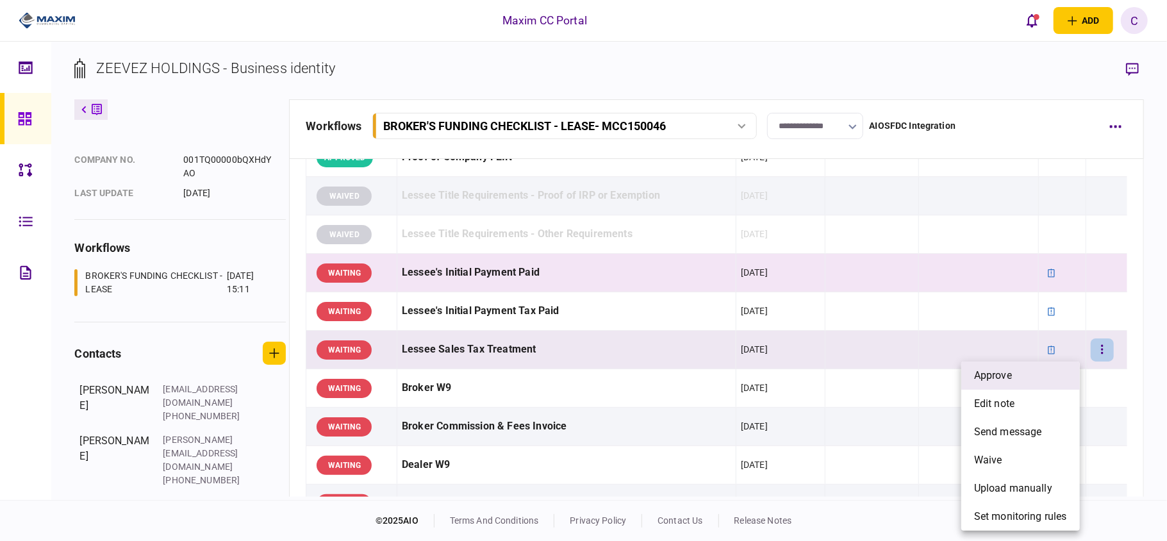
click at [1030, 375] on li "approve" at bounding box center [1020, 375] width 119 height 28
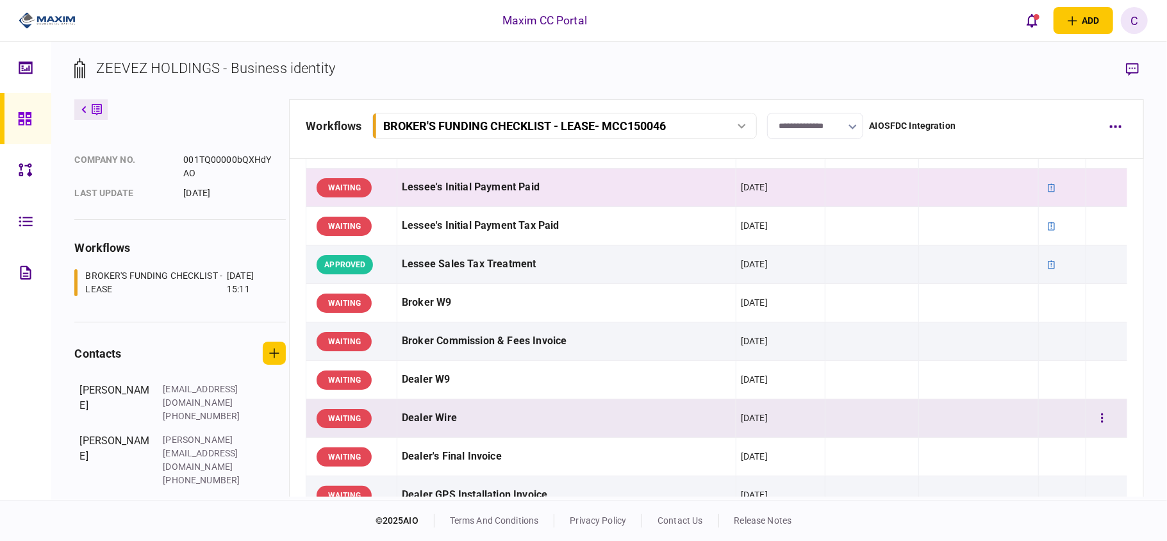
scroll to position [683, 0]
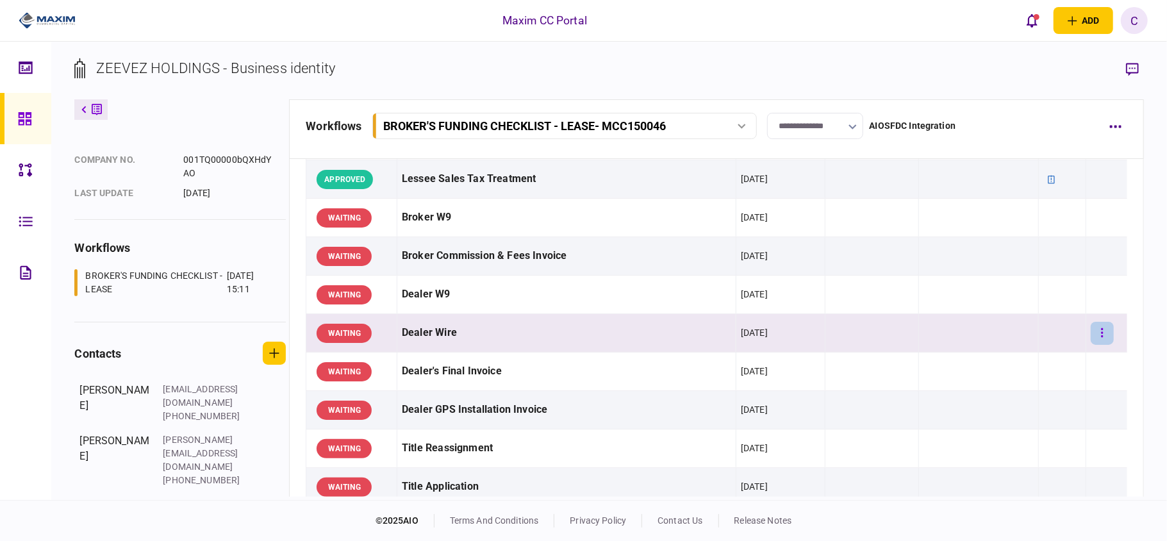
click at [1095, 331] on button "button" at bounding box center [1101, 333] width 23 height 23
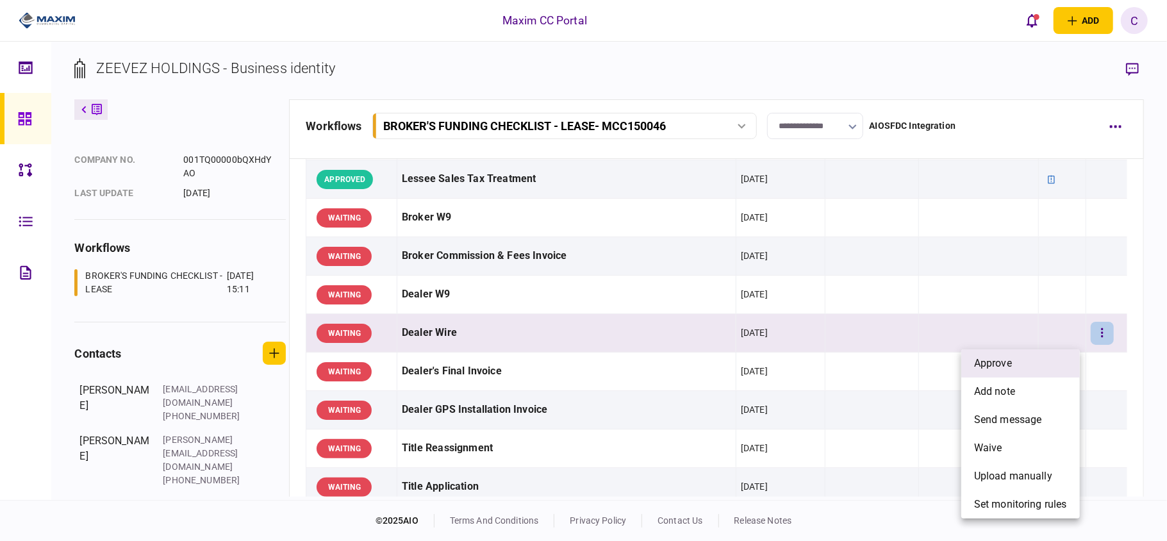
click at [1001, 370] on span "approve" at bounding box center [993, 363] width 38 height 15
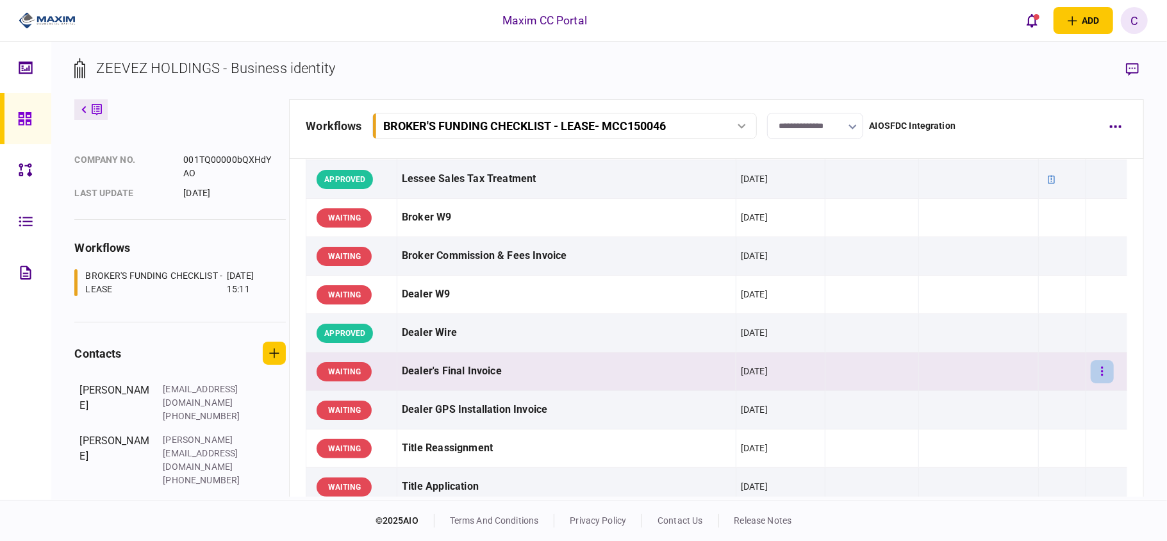
click at [1097, 372] on button "button" at bounding box center [1101, 371] width 23 height 23
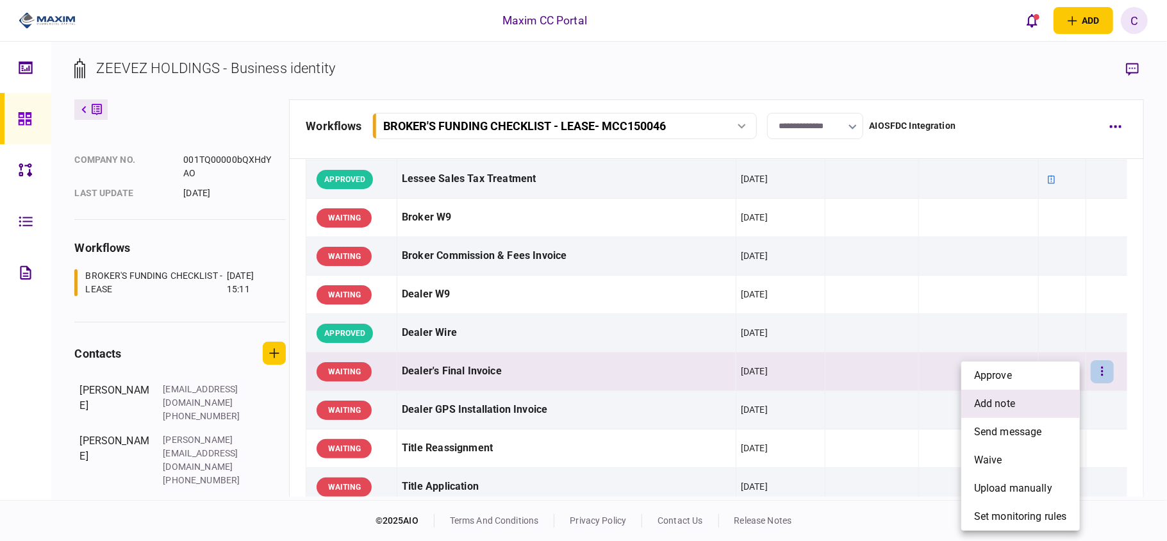
click at [1012, 393] on li "add note" at bounding box center [1020, 403] width 119 height 28
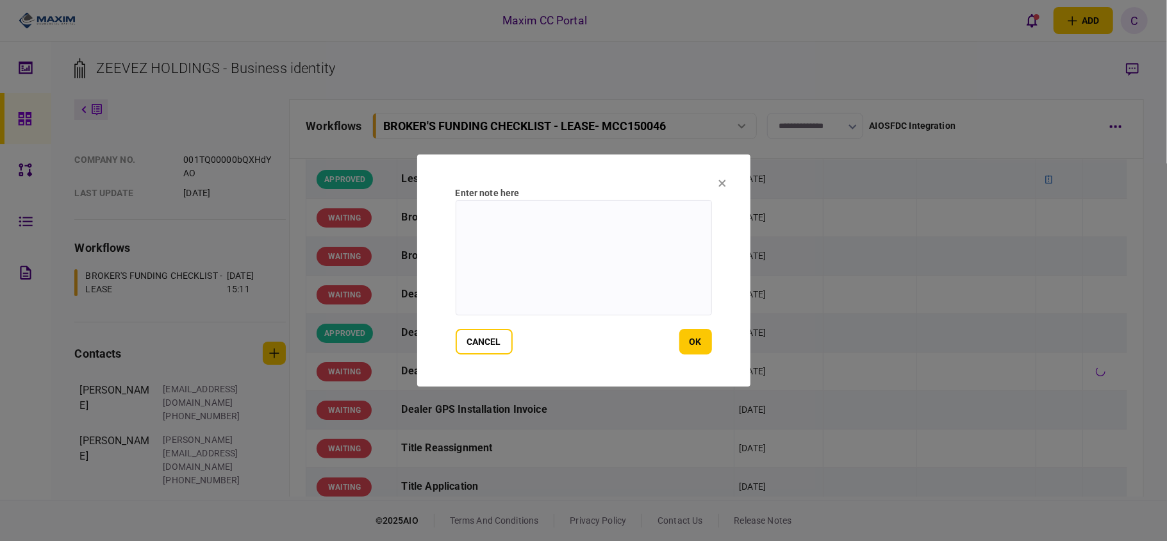
click at [529, 218] on textarea at bounding box center [583, 257] width 256 height 115
paste textarea "**********"
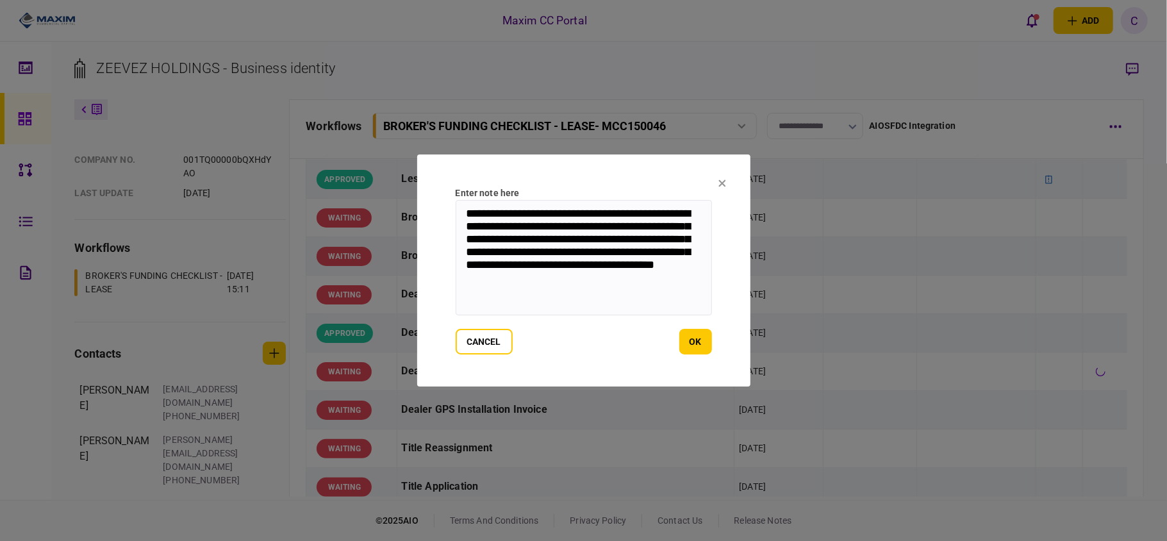
click at [600, 225] on textarea "**********" at bounding box center [583, 257] width 256 height 115
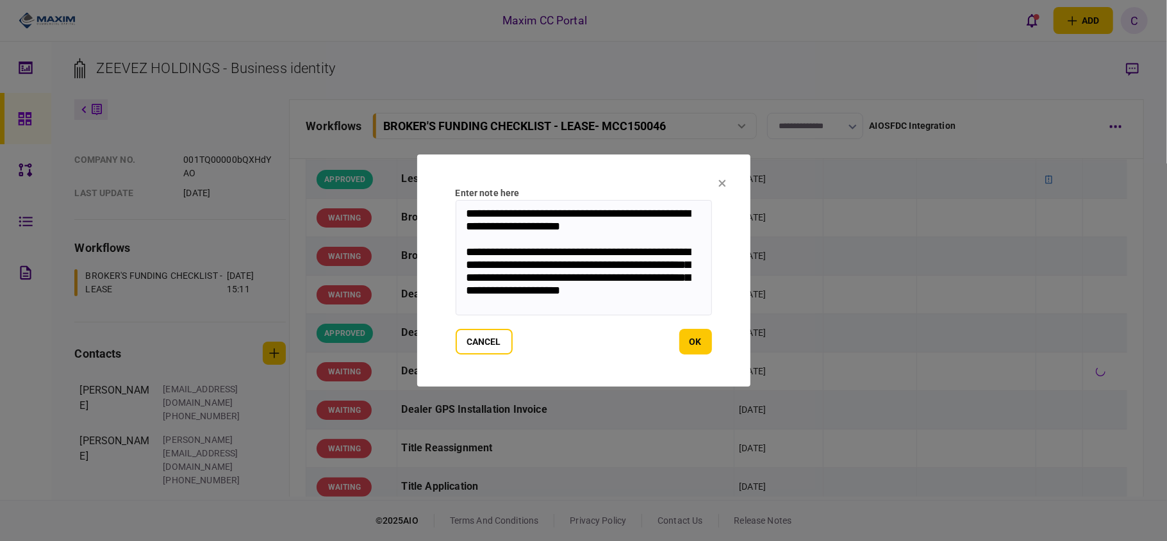
click at [557, 272] on textarea "**********" at bounding box center [583, 257] width 256 height 115
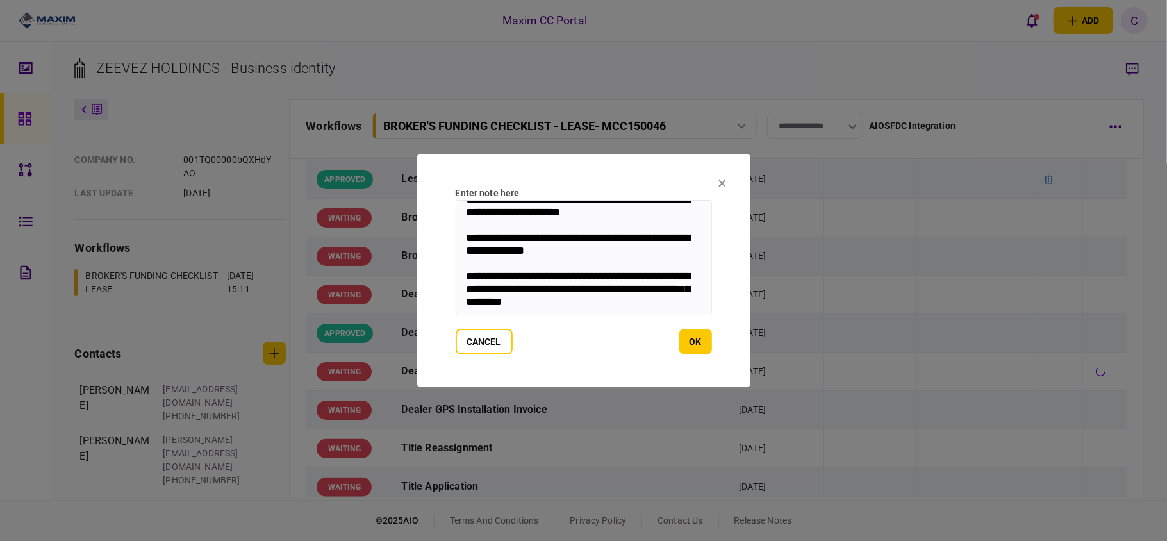
scroll to position [0, 0]
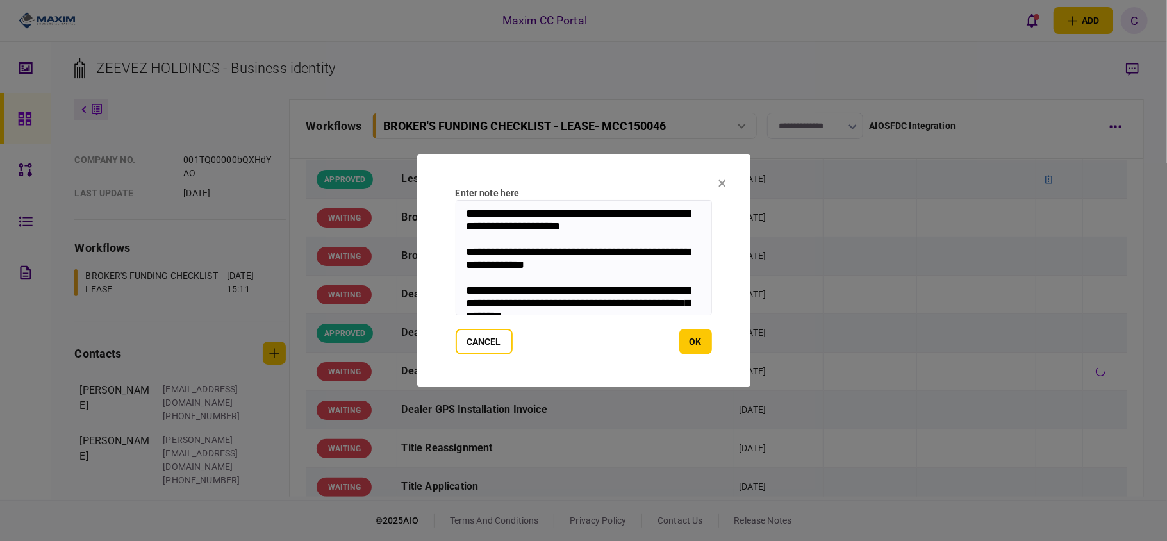
drag, startPoint x: 519, startPoint y: 299, endPoint x: 468, endPoint y: 188, distance: 122.1
click at [468, 188] on div "**********" at bounding box center [583, 252] width 256 height 133
type textarea "**********"
click at [693, 338] on button "ok" at bounding box center [695, 342] width 33 height 26
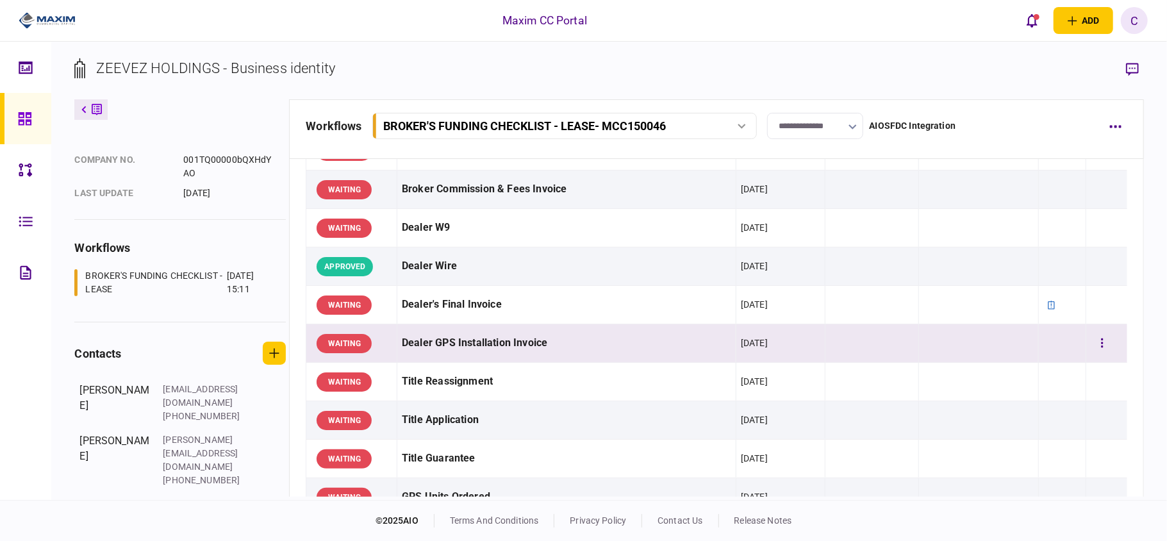
scroll to position [854, 0]
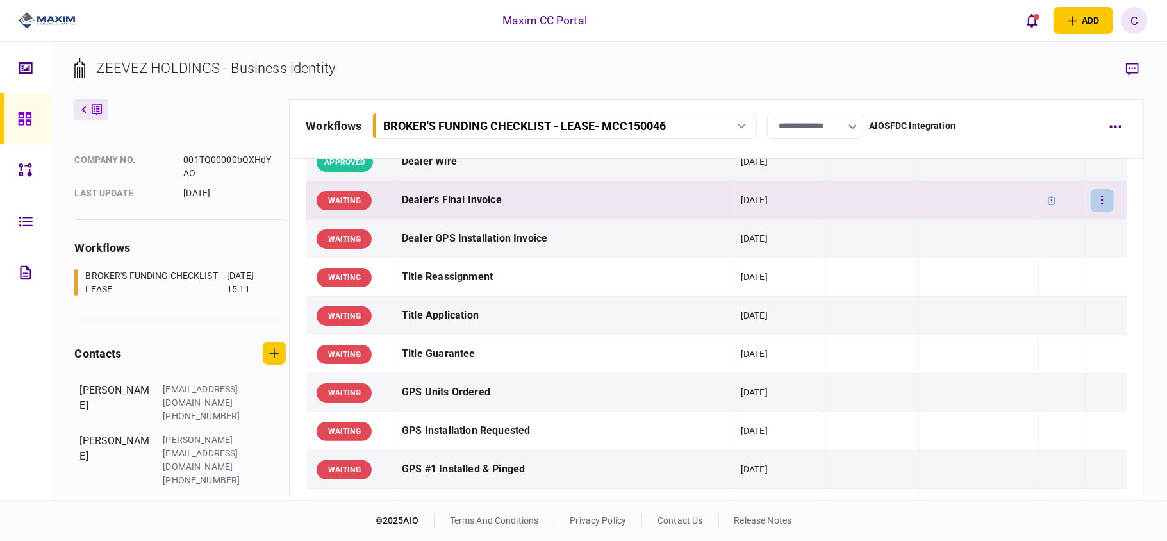
click at [1094, 201] on button "button" at bounding box center [1101, 200] width 23 height 23
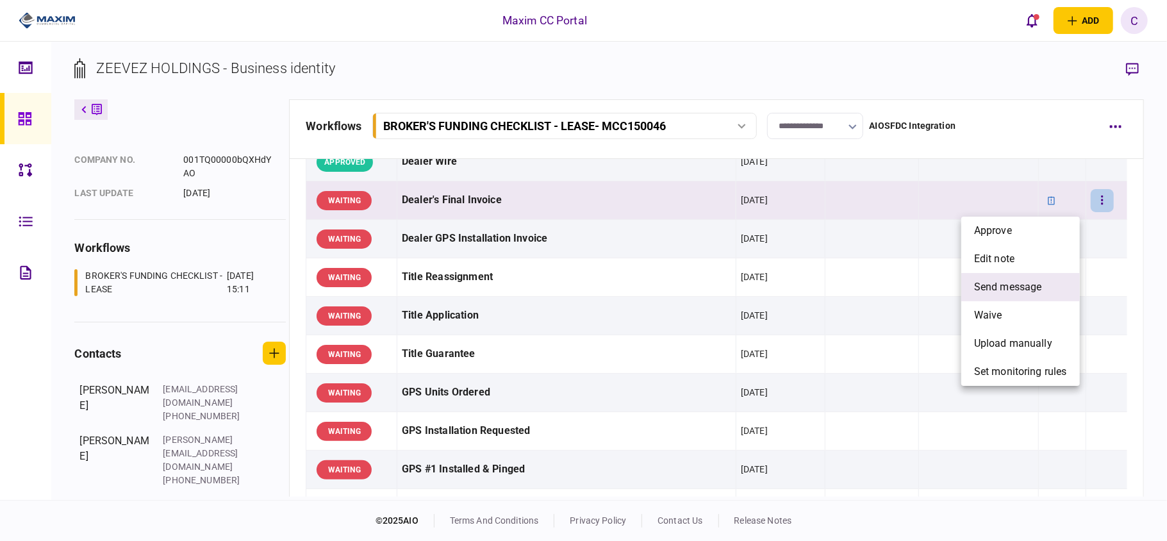
click at [1008, 287] on span "send message" at bounding box center [1008, 286] width 68 height 15
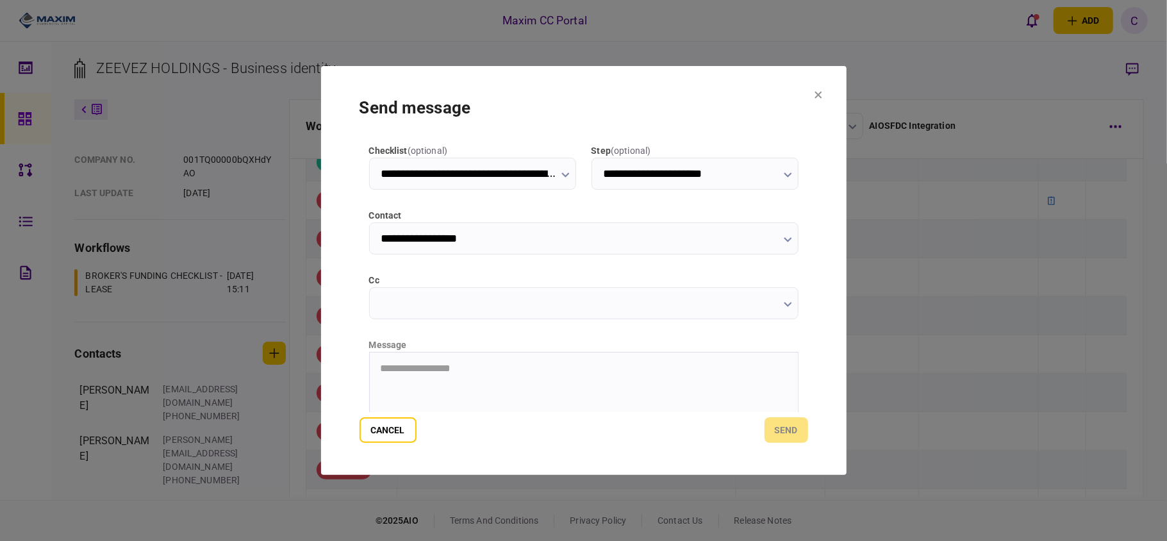
scroll to position [161, 0]
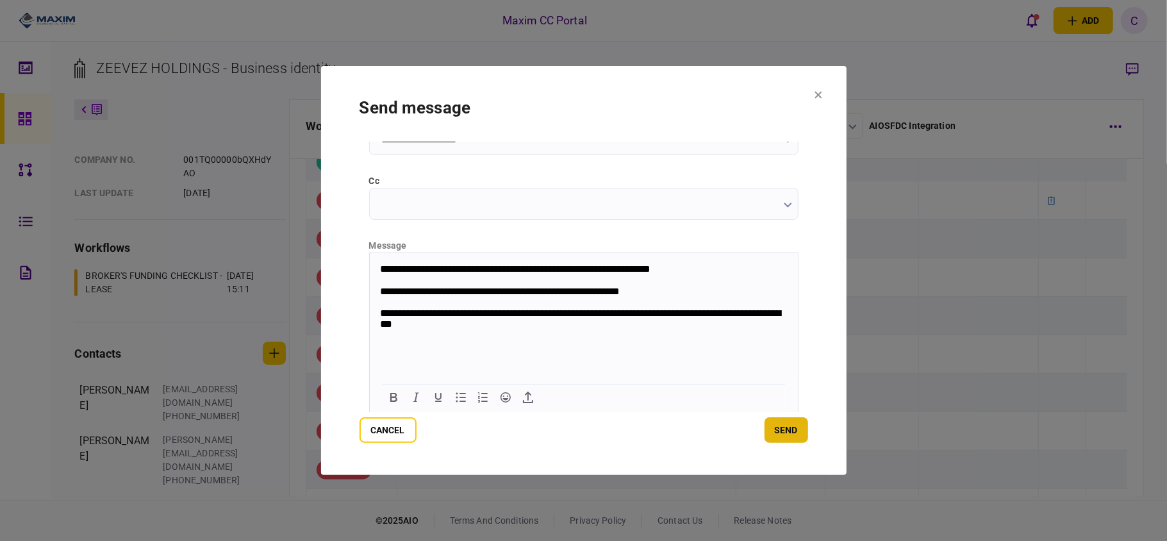
click at [782, 430] on button "send" at bounding box center [786, 430] width 44 height 26
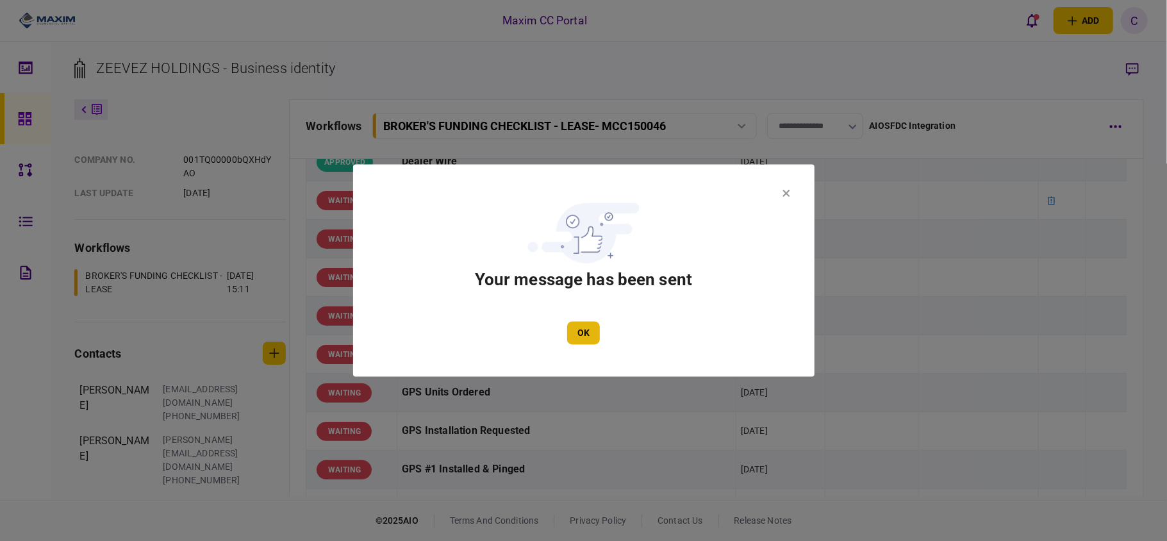
click at [586, 331] on button "OK" at bounding box center [583, 333] width 33 height 23
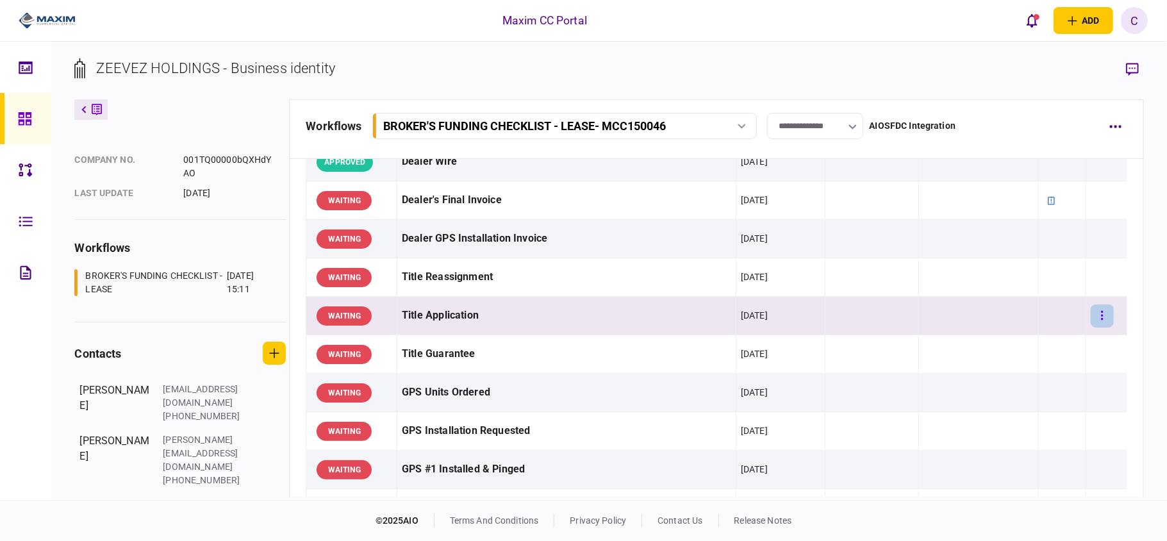
click at [1101, 319] on icon "button" at bounding box center [1102, 315] width 3 height 12
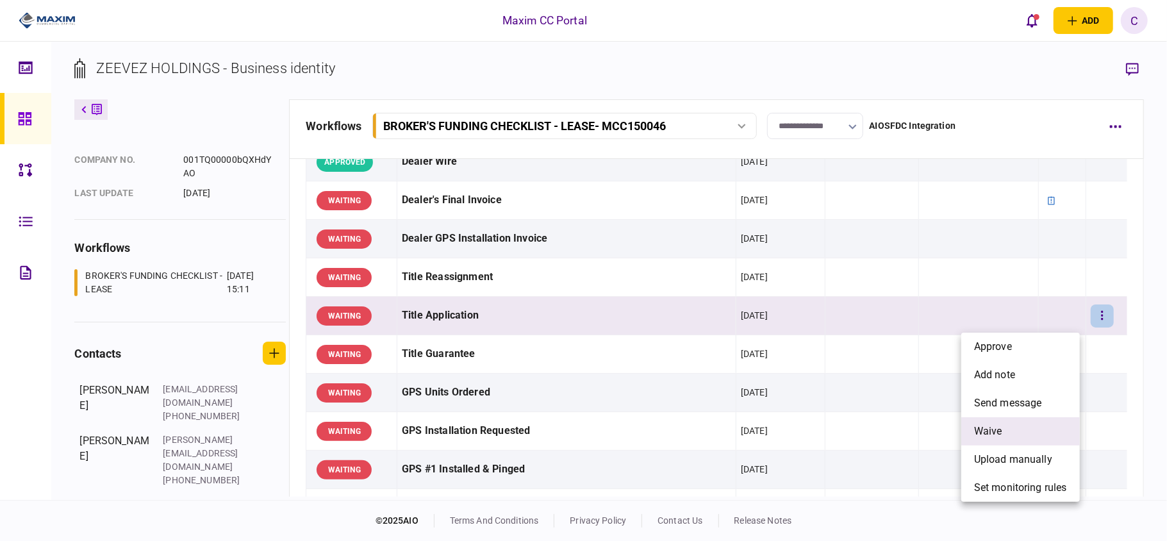
click at [994, 428] on span "waive" at bounding box center [988, 430] width 28 height 15
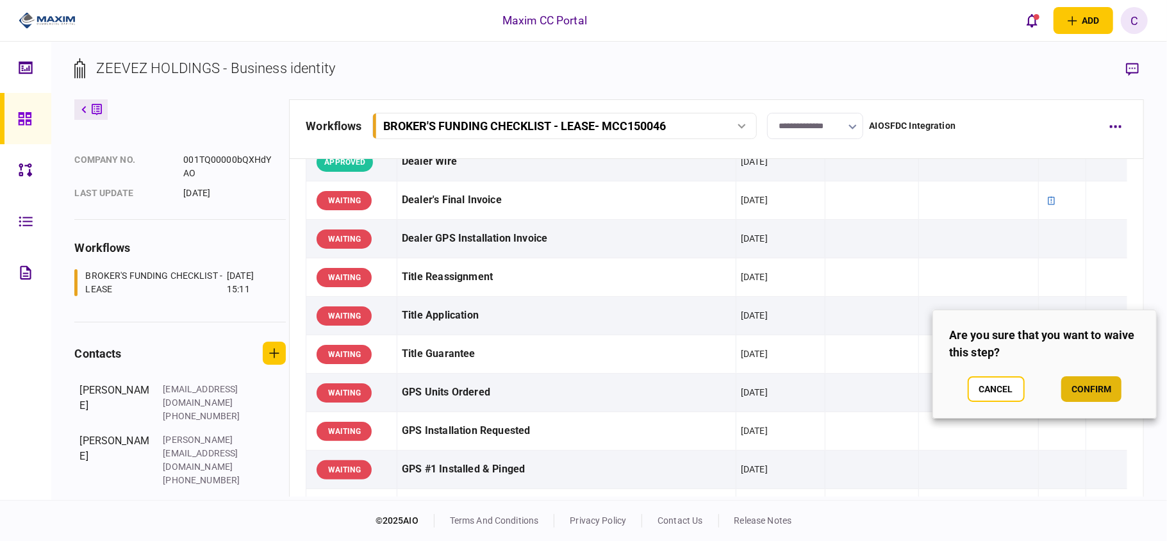
click at [1089, 385] on button "confirm" at bounding box center [1091, 389] width 60 height 26
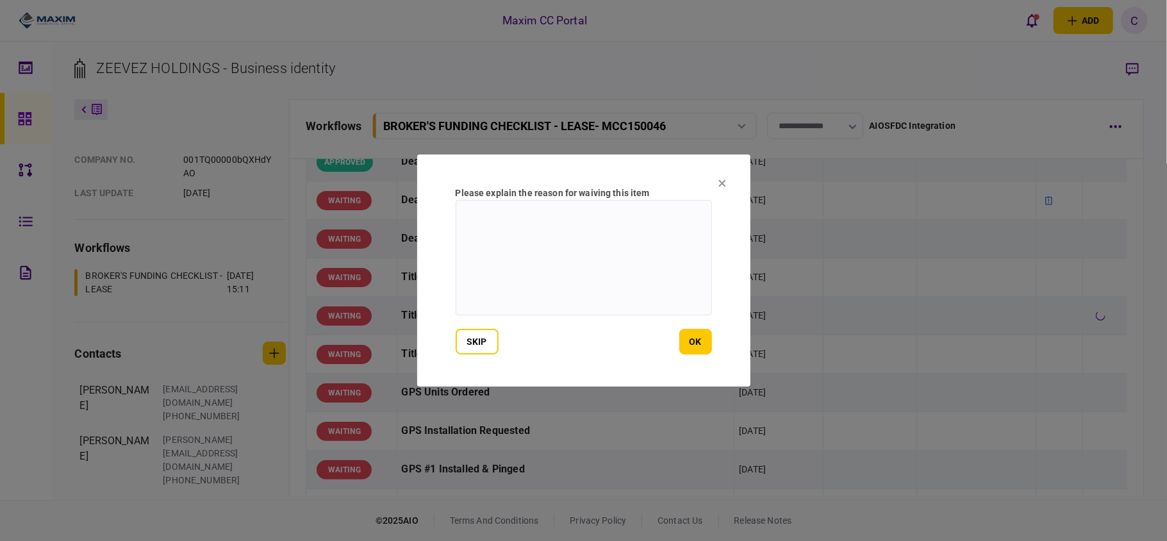
click at [638, 211] on textarea at bounding box center [583, 257] width 256 height 115
type textarea "**********"
click at [687, 341] on button "ok" at bounding box center [695, 342] width 33 height 26
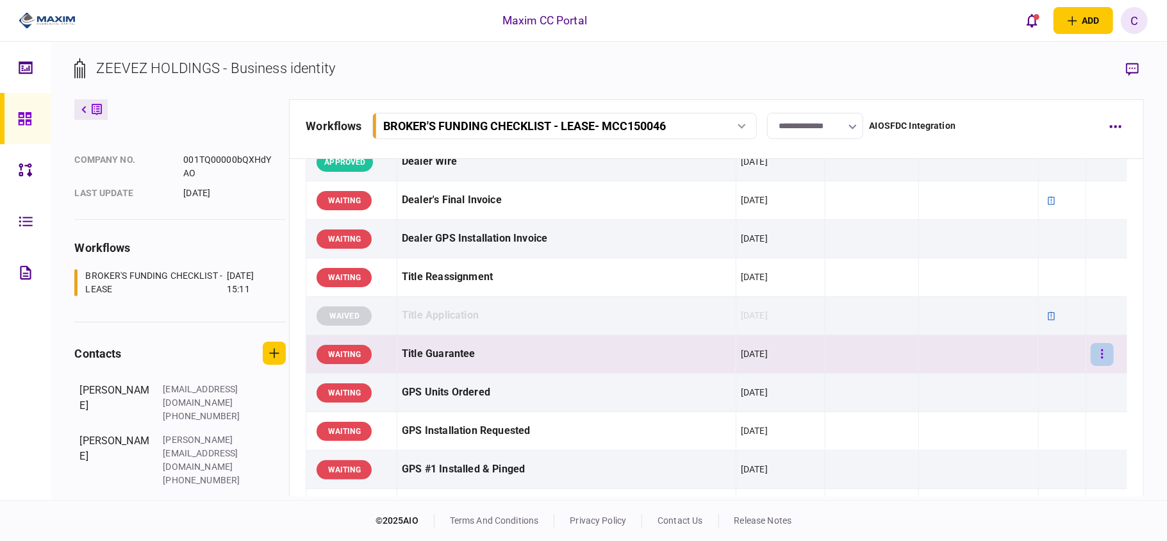
click at [1097, 361] on button "button" at bounding box center [1101, 354] width 23 height 23
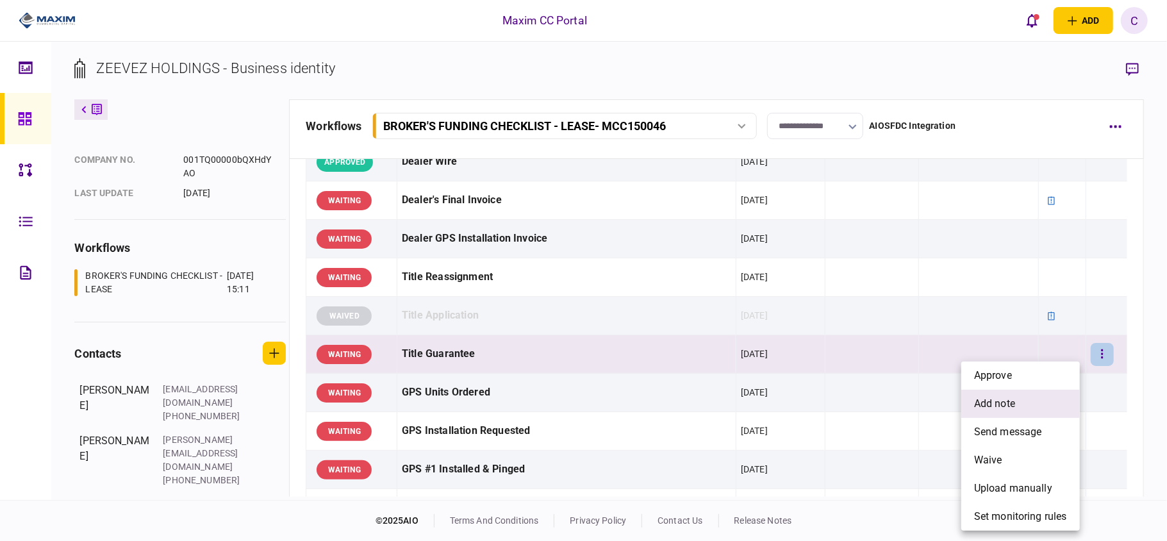
click at [1001, 403] on span "add note" at bounding box center [994, 403] width 41 height 15
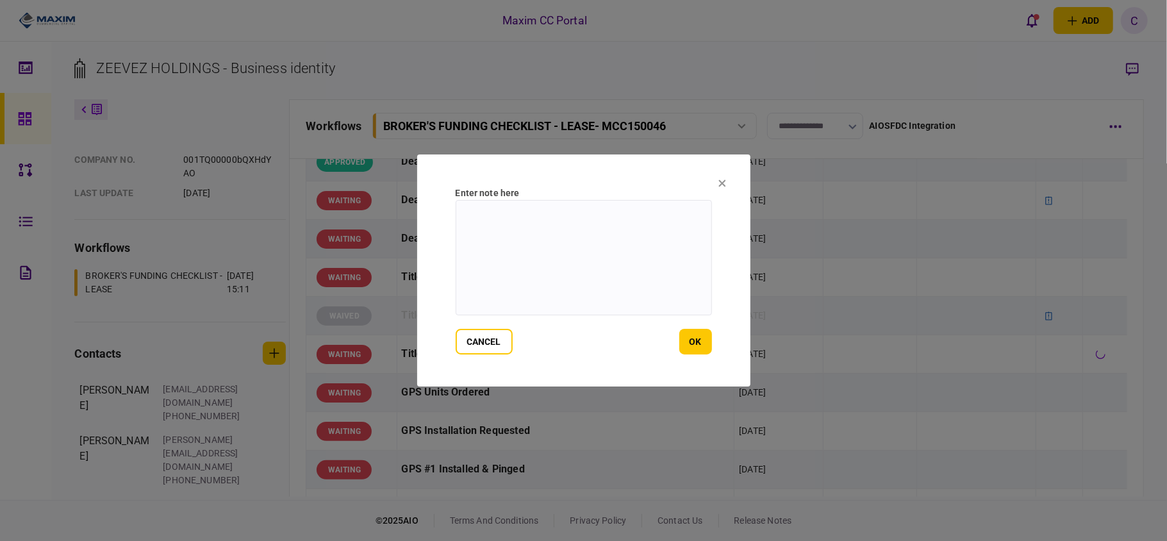
click at [595, 220] on textarea at bounding box center [583, 257] width 256 height 115
type textarea "**********"
click at [687, 342] on button "ok" at bounding box center [695, 342] width 33 height 26
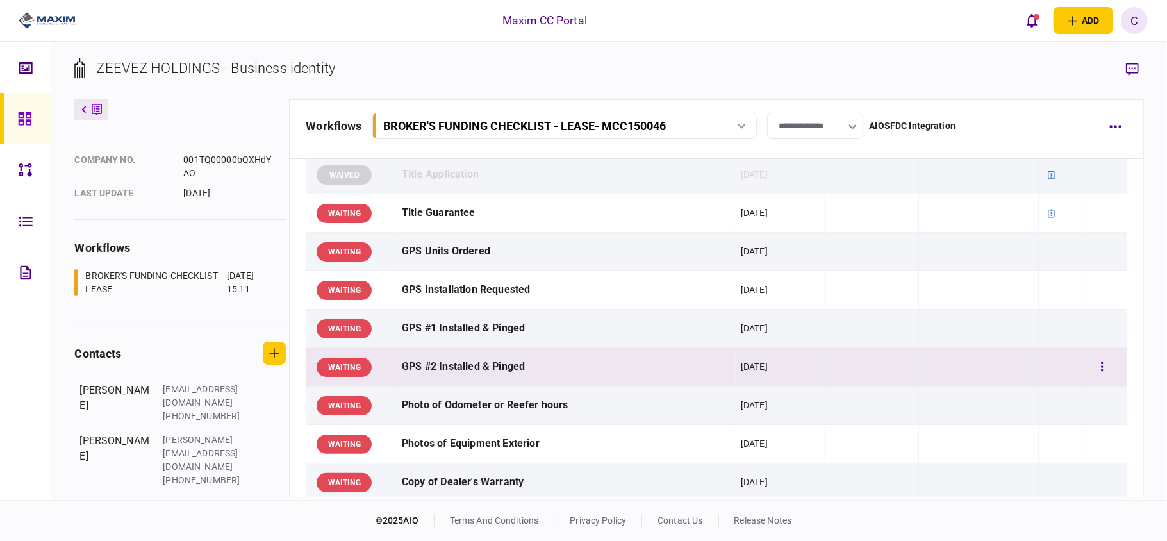
scroll to position [1025, 0]
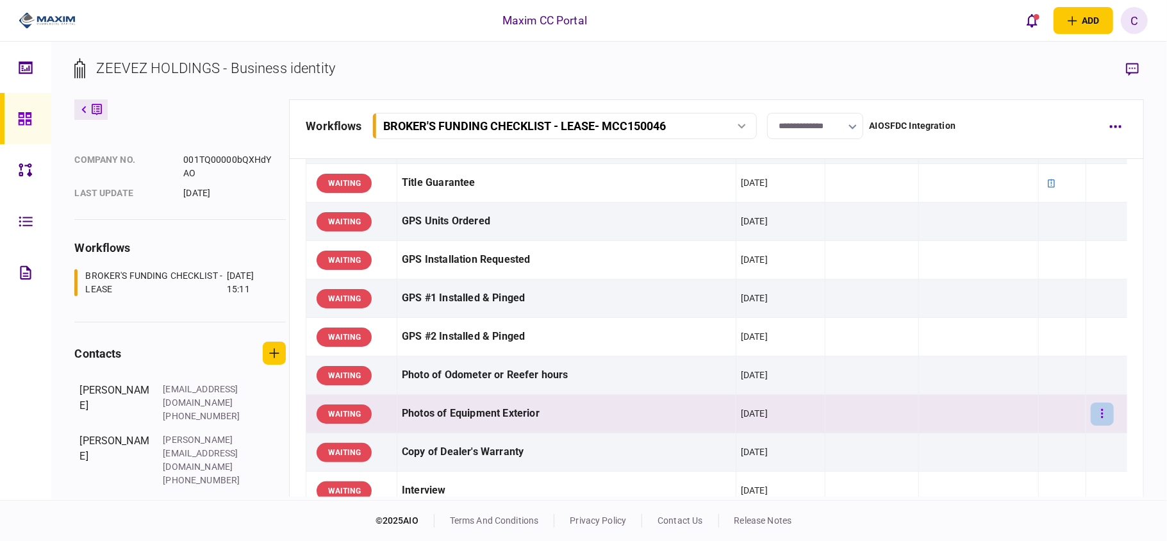
click at [1093, 418] on button "button" at bounding box center [1101, 413] width 23 height 23
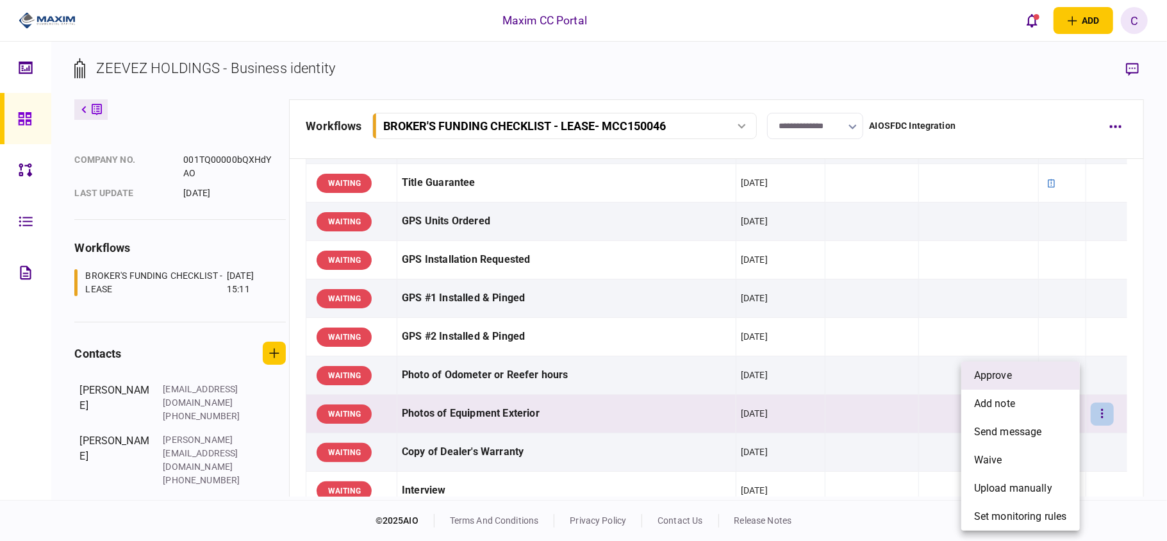
click at [1018, 379] on li "approve" at bounding box center [1020, 375] width 119 height 28
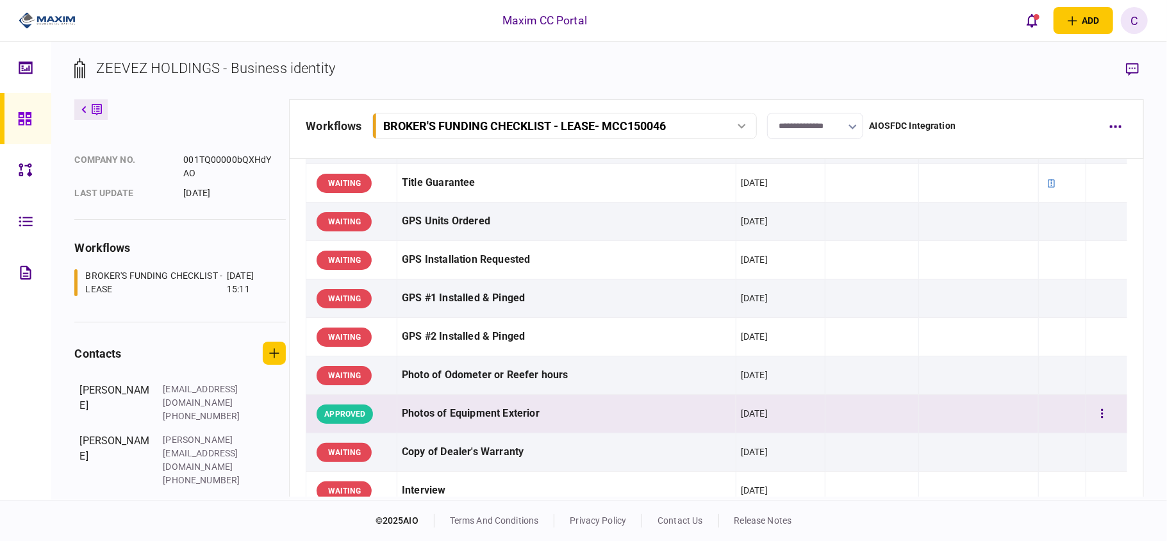
scroll to position [1110, 0]
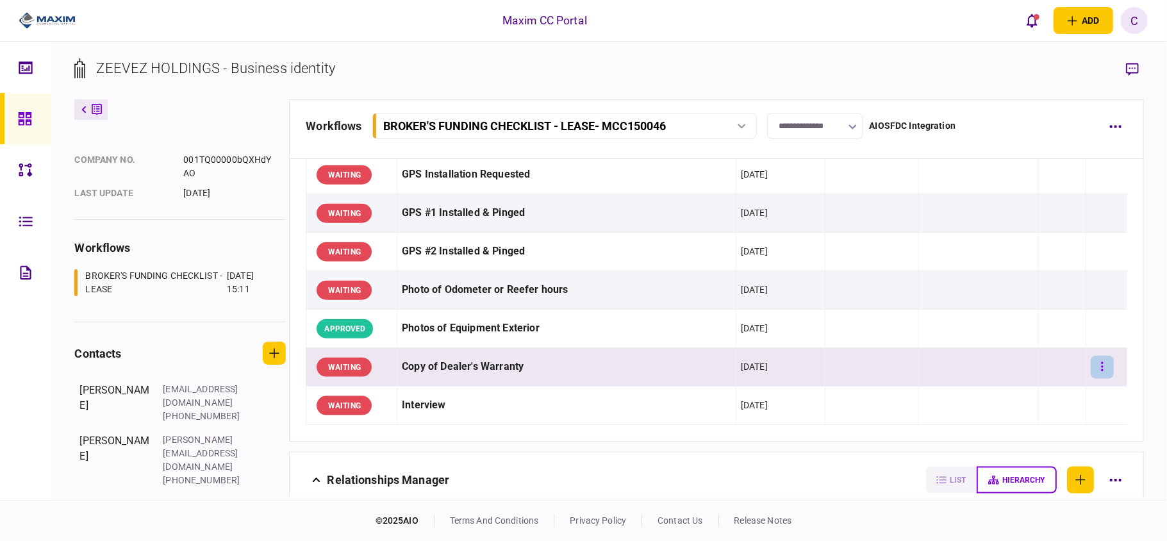
click at [1101, 370] on icon "button" at bounding box center [1102, 367] width 3 height 12
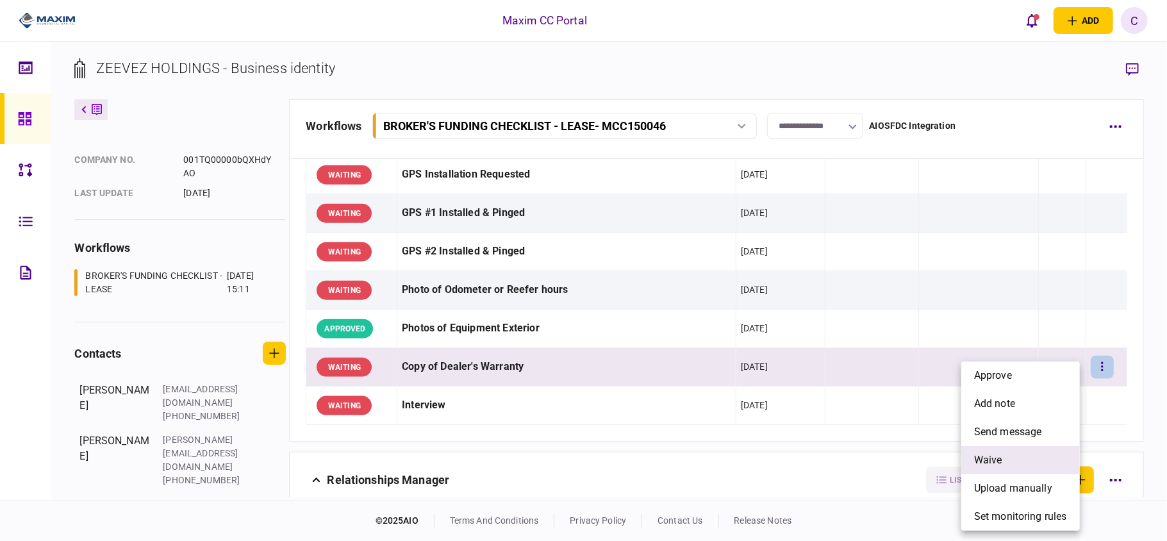
click at [994, 452] on span "waive" at bounding box center [988, 459] width 28 height 15
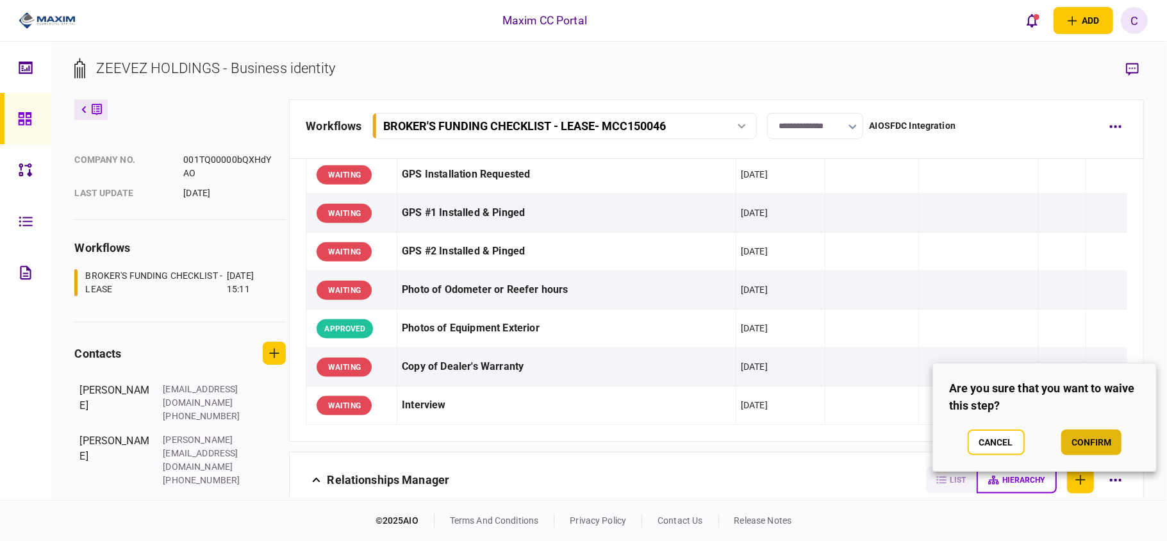
click at [1097, 437] on button "confirm" at bounding box center [1091, 442] width 60 height 26
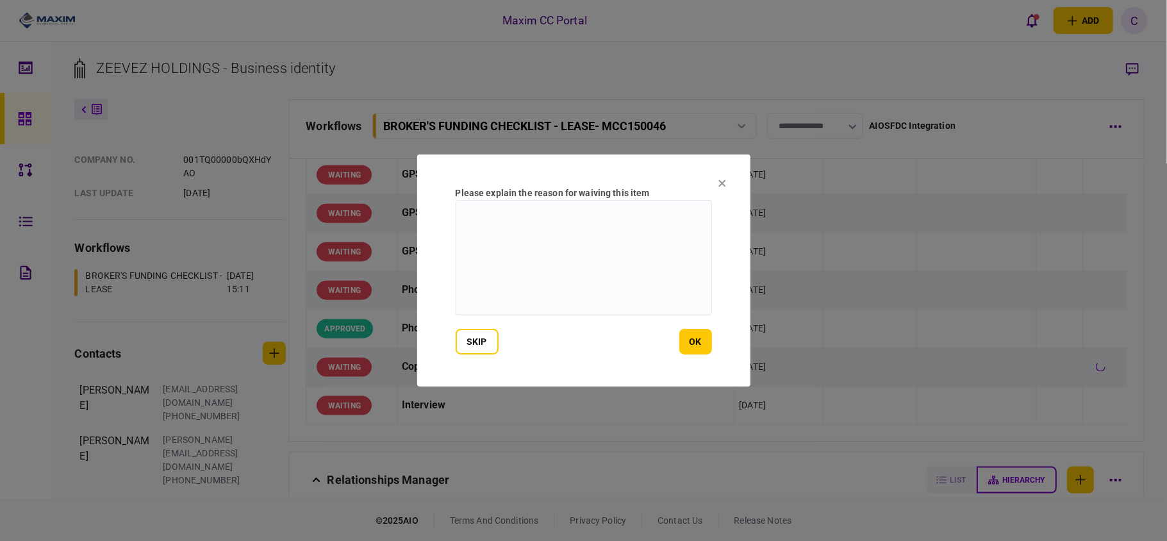
click at [619, 234] on textarea at bounding box center [583, 257] width 256 height 115
drag, startPoint x: 589, startPoint y: 213, endPoint x: 442, endPoint y: 208, distance: 147.4
click at [442, 208] on section "Please explain the reason for waiving this item *** skip ok" at bounding box center [583, 270] width 333 height 232
type textarea "***"
click at [480, 341] on button "skip" at bounding box center [476, 342] width 43 height 26
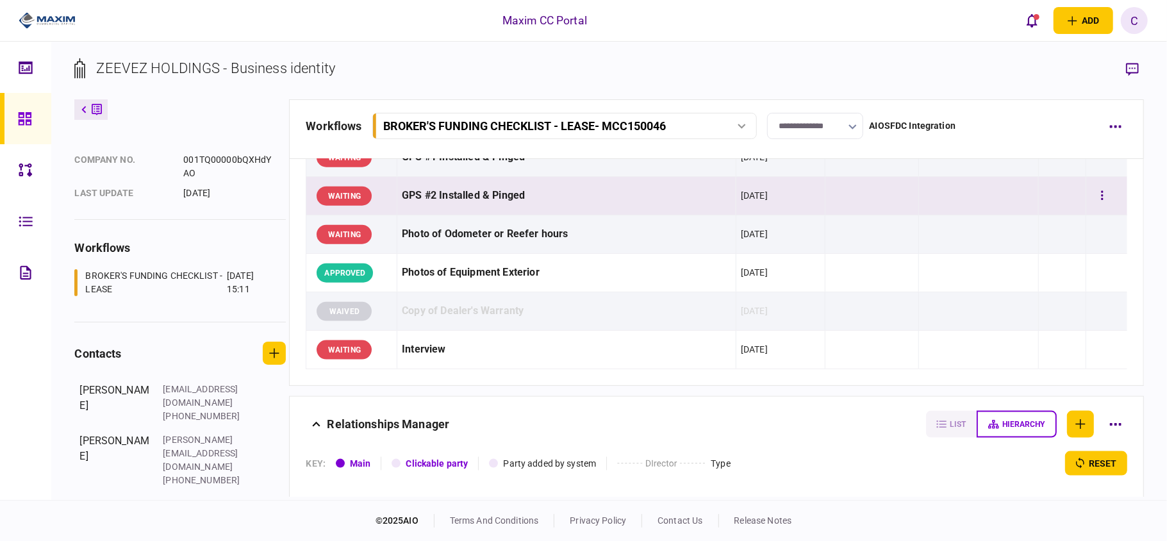
scroll to position [1195, 0]
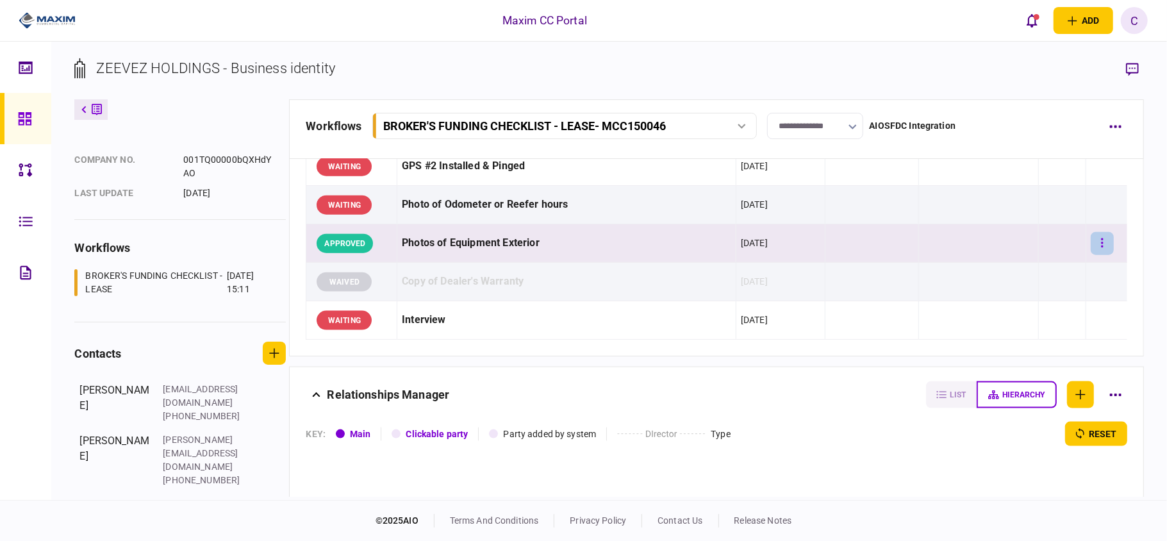
click at [1090, 249] on button "button" at bounding box center [1101, 243] width 23 height 23
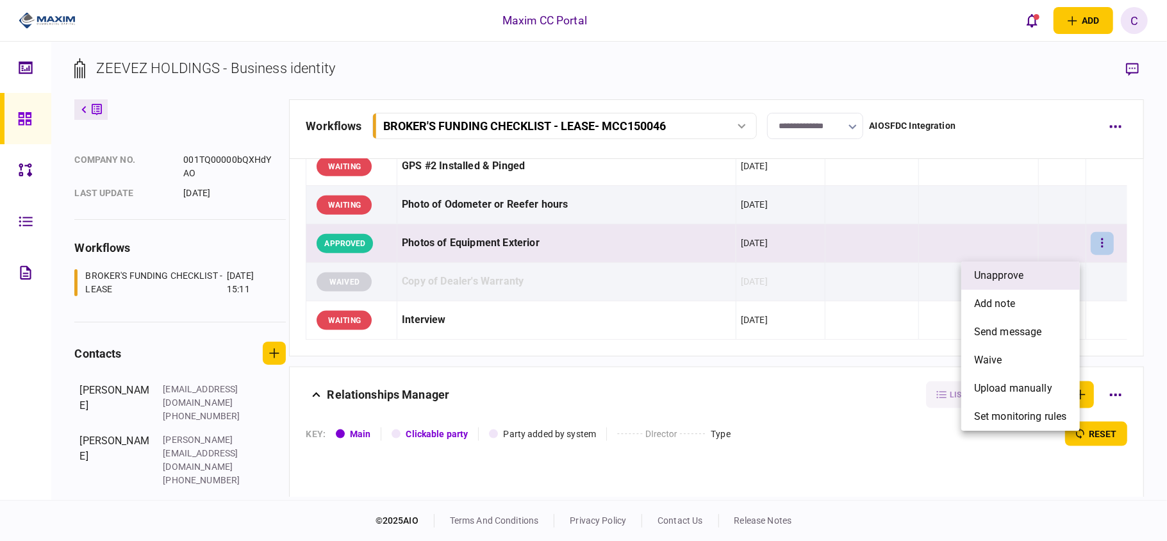
click at [995, 277] on span "unapprove" at bounding box center [998, 275] width 49 height 15
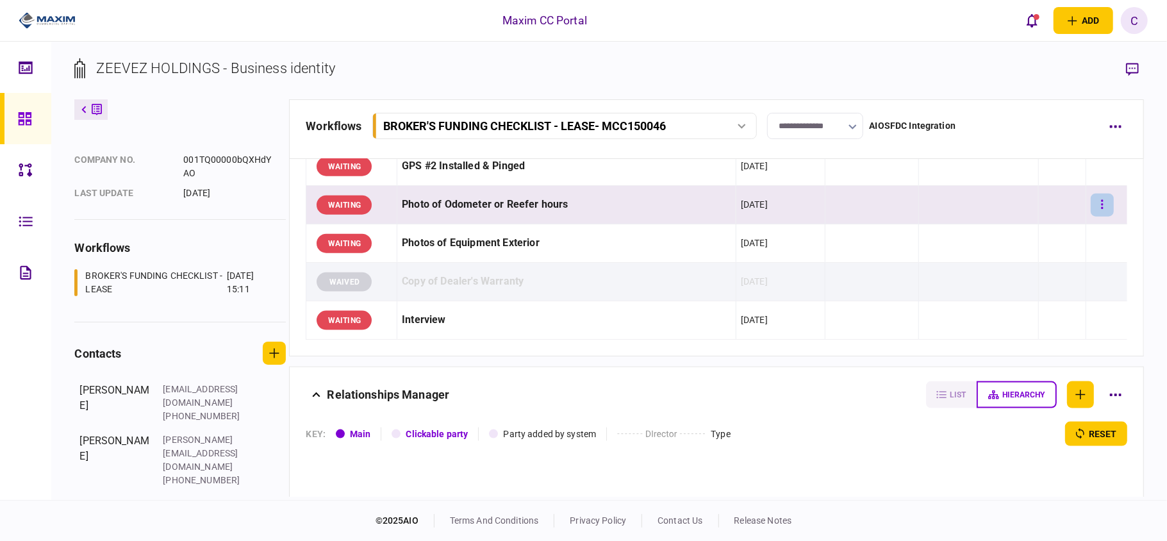
click at [1101, 208] on icon "button" at bounding box center [1102, 205] width 3 height 12
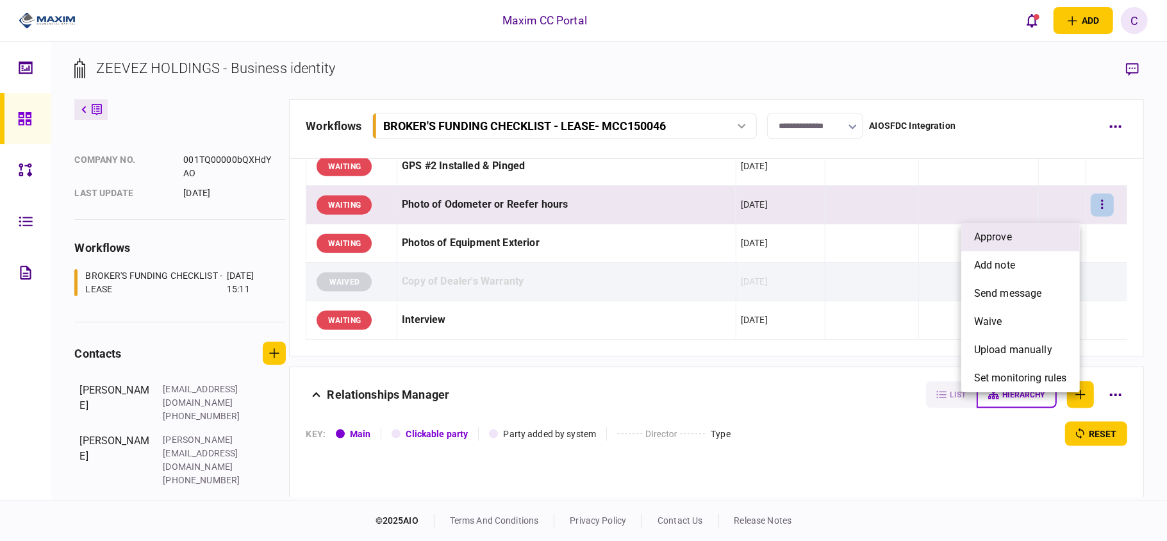
click at [1022, 236] on li "approve" at bounding box center [1020, 237] width 119 height 28
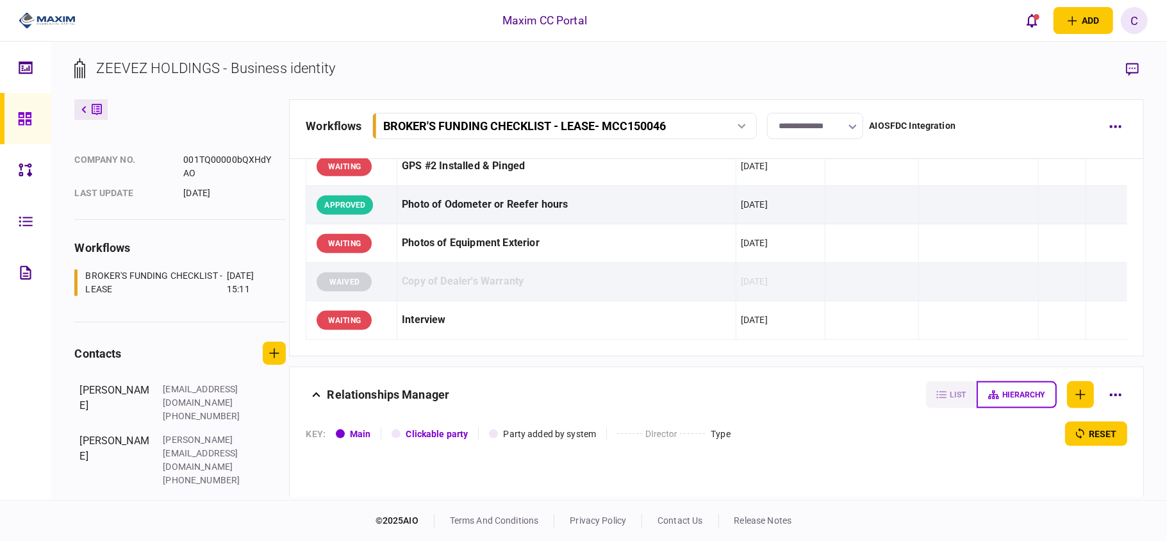
click at [802, 122] on input "**********" at bounding box center [815, 126] width 96 height 26
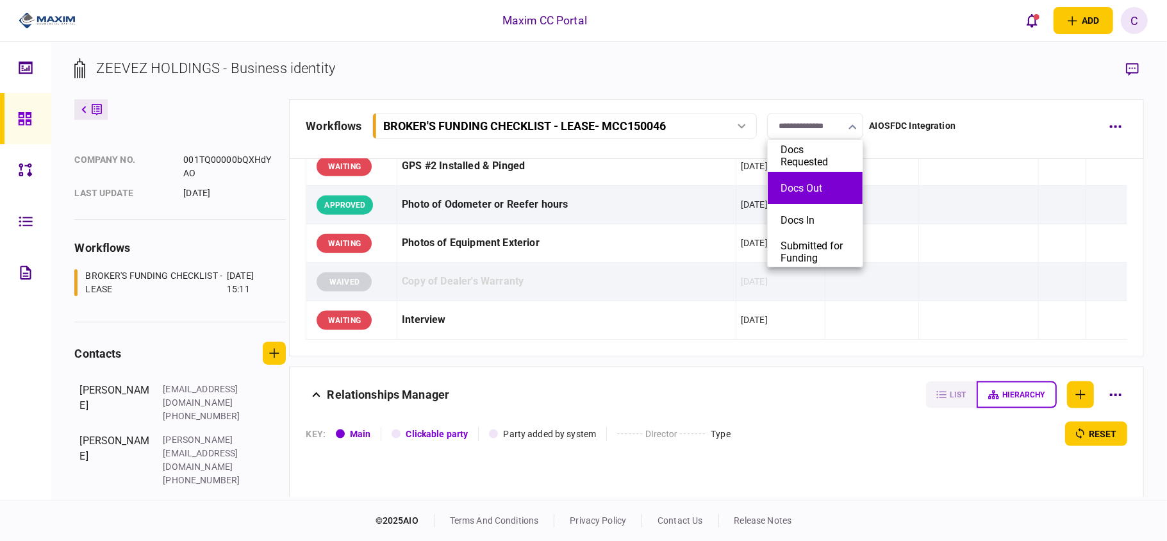
click at [790, 184] on button "Docs Out" at bounding box center [814, 188] width 69 height 12
type input "********"
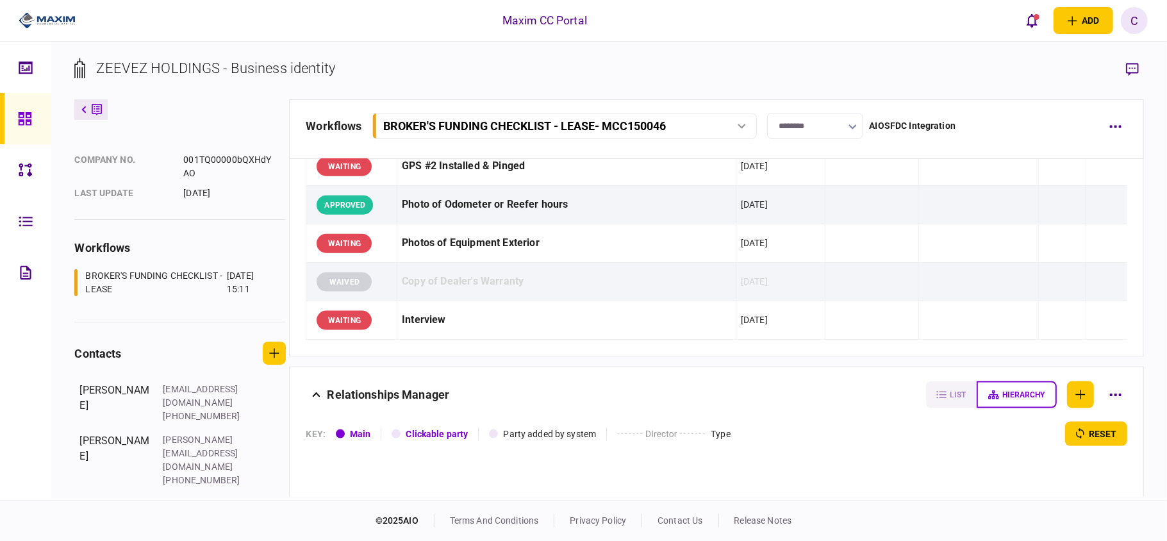
click at [787, 408] on div "Relationships Manager" at bounding box center [615, 394] width 607 height 27
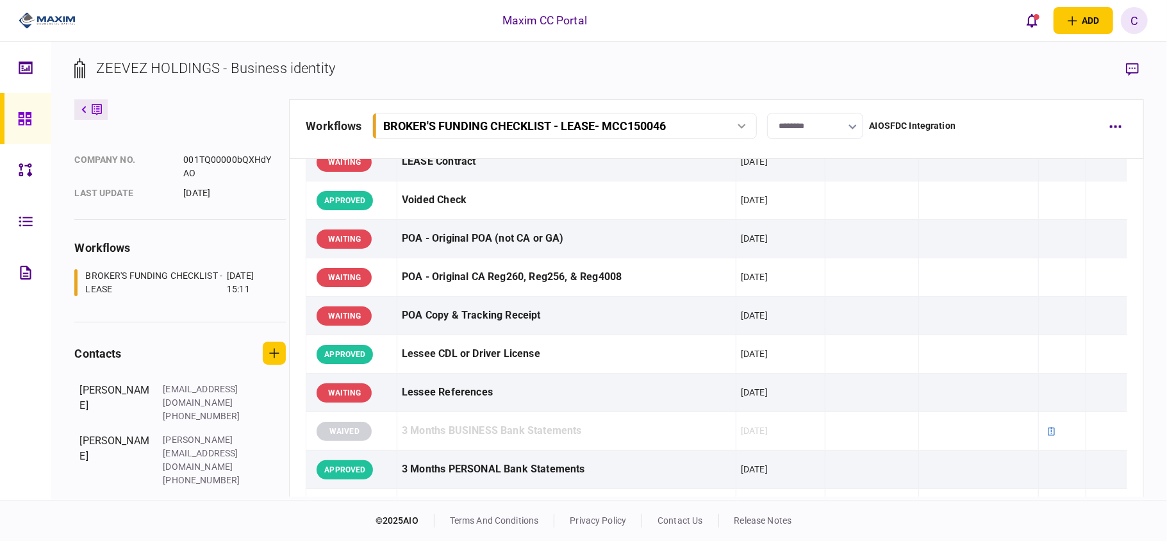
scroll to position [0, 0]
